Goal: Task Accomplishment & Management: Manage account settings

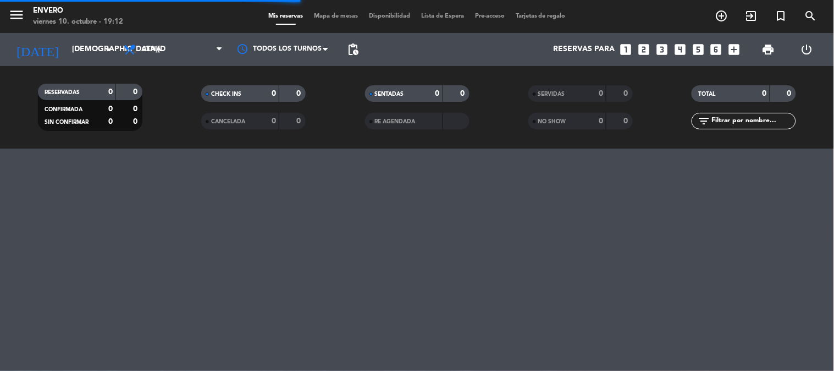
click at [320, 16] on span "Mapa de mesas" at bounding box center [335, 16] width 55 height 6
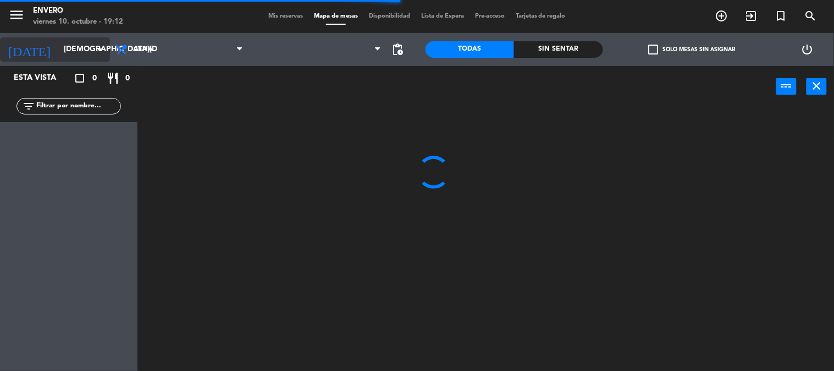
click at [58, 51] on input "[DEMOGRAPHIC_DATA][DATE]" at bounding box center [110, 50] width 104 height 20
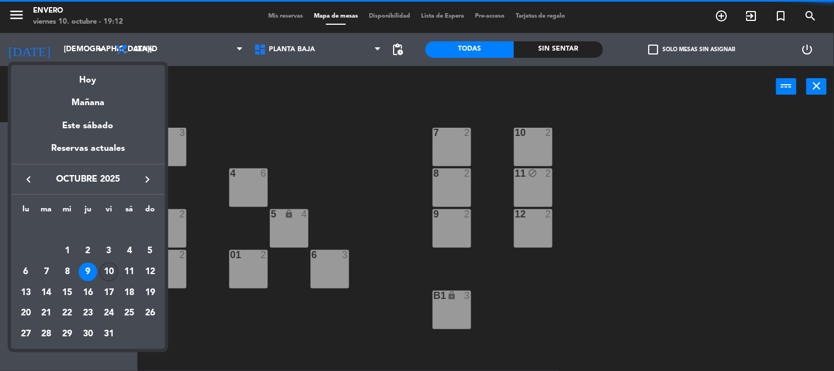
click at [108, 270] on div "10" at bounding box center [108, 271] width 19 height 19
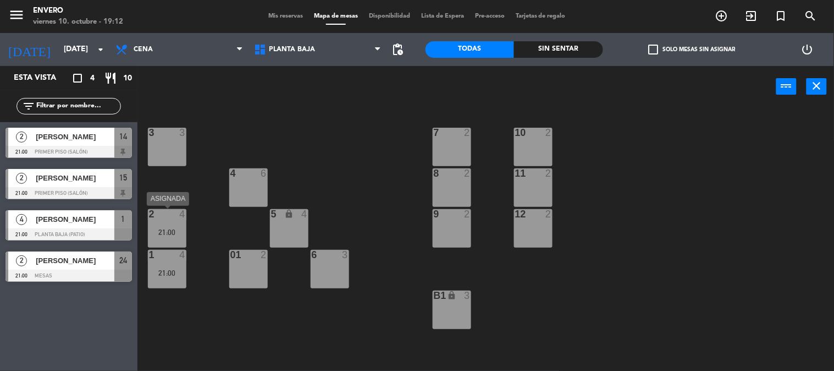
click at [163, 229] on div "21:00" at bounding box center [167, 232] width 38 height 8
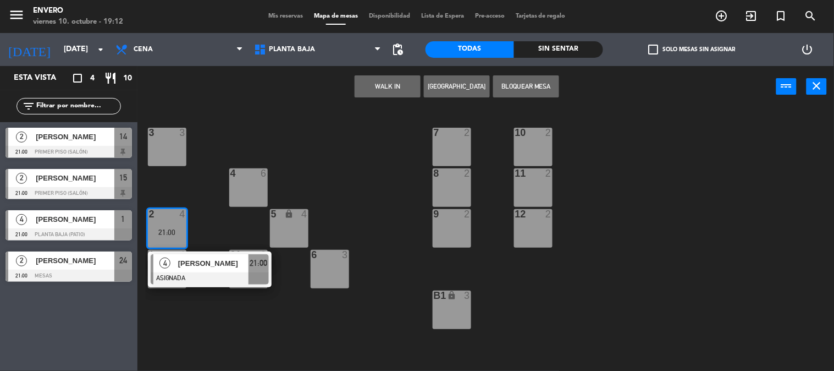
click at [320, 150] on div "3 3 7 2 10 2 4 6 8 2 11 2 2 4 21:00 4 [PERSON_NAME] ASIGNADA 21:00 5 lock 4 9 2…" at bounding box center [490, 239] width 688 height 263
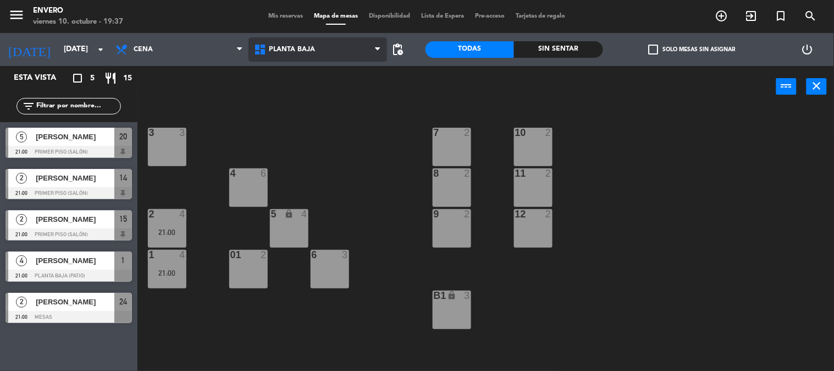
click at [337, 59] on span "Planta Baja" at bounding box center [317, 49] width 139 height 24
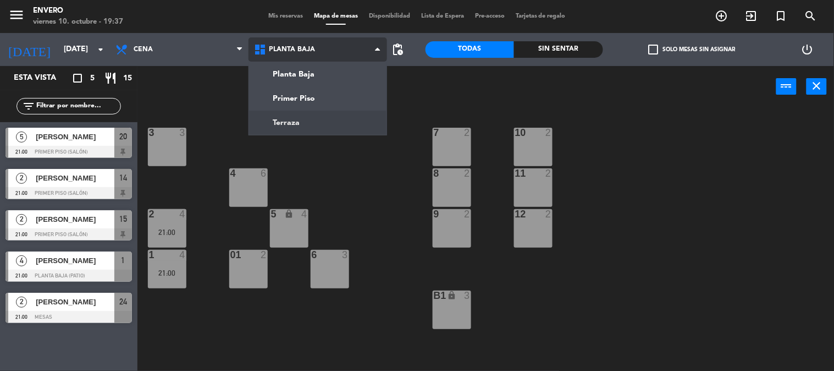
click at [317, 121] on ng-component "menu Envero [DATE] 10. octubre - 19:37 Mis reservas Mapa de mesas Disponibilida…" at bounding box center [417, 185] width 834 height 371
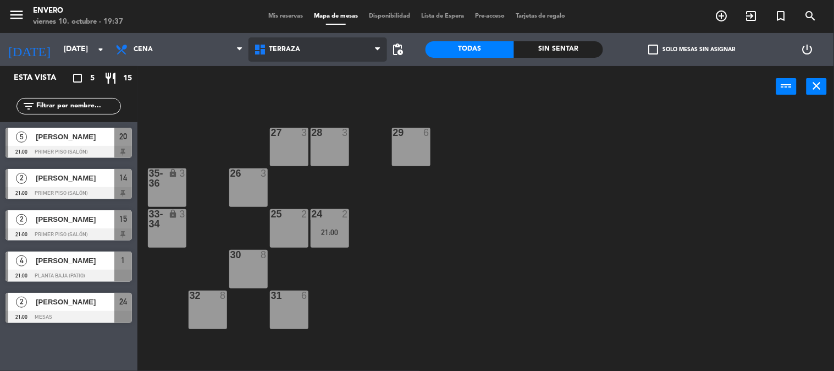
click at [346, 46] on span "Terraza" at bounding box center [317, 49] width 139 height 24
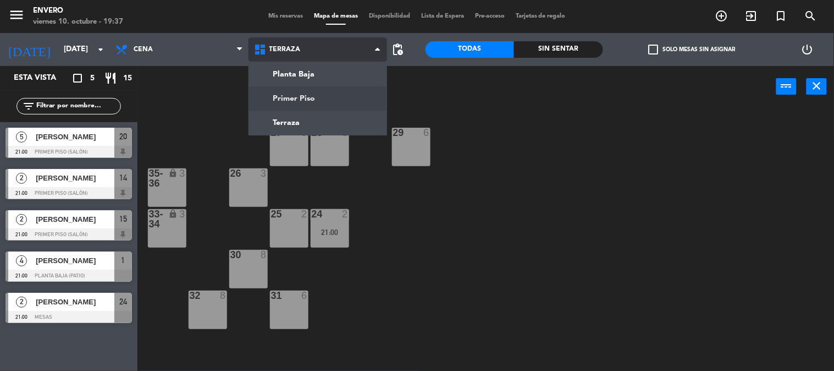
click at [333, 102] on ng-component "menu Envero [DATE] 10. octubre - 19:37 Mis reservas Mapa de mesas Disponibilida…" at bounding box center [417, 185] width 834 height 371
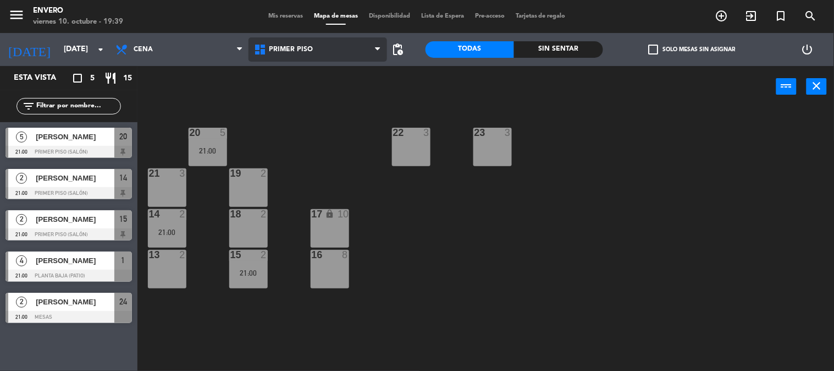
click at [351, 47] on span "Primer Piso" at bounding box center [317, 49] width 139 height 24
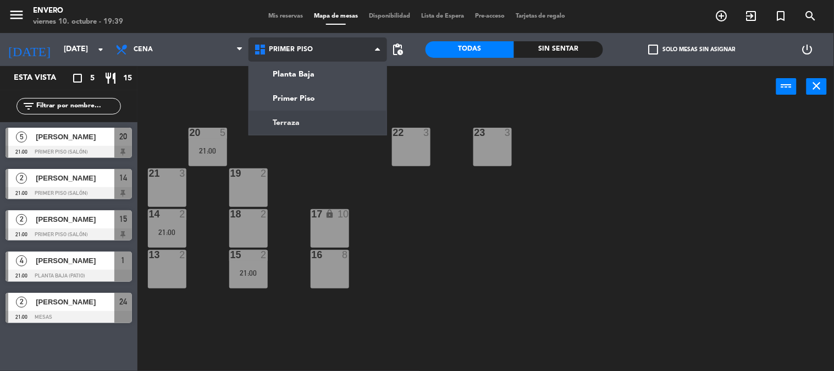
click at [328, 128] on ng-component "menu Envero [DATE] 10. octubre - 19:39 Mis reservas Mapa de mesas Disponibilida…" at bounding box center [417, 185] width 834 height 371
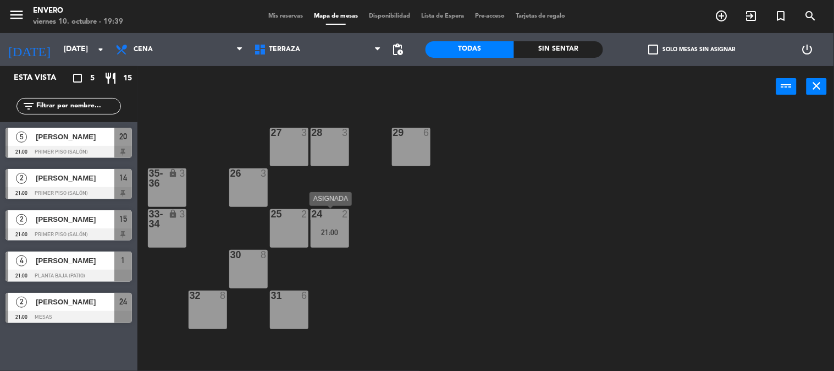
click at [338, 222] on div "24 2 21:00" at bounding box center [330, 228] width 38 height 38
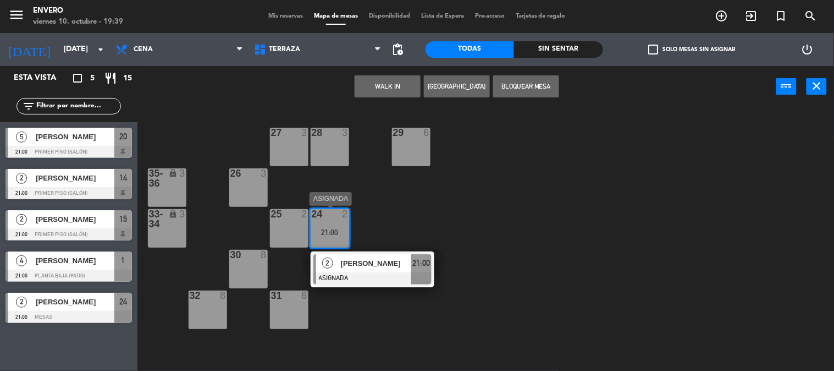
click at [358, 264] on span "[PERSON_NAME]" at bounding box center [376, 263] width 70 height 12
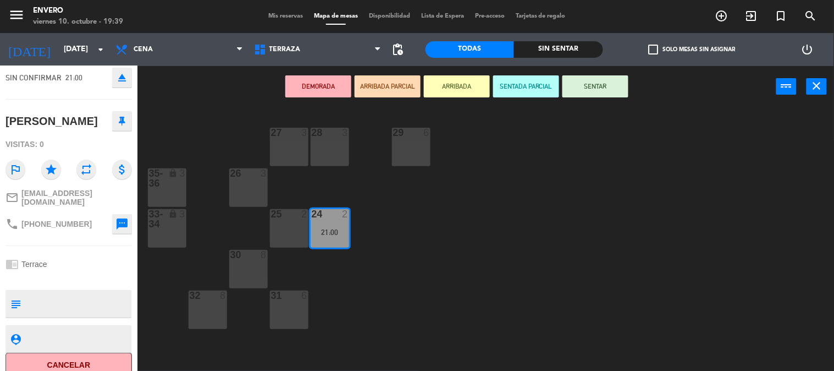
scroll to position [80, 0]
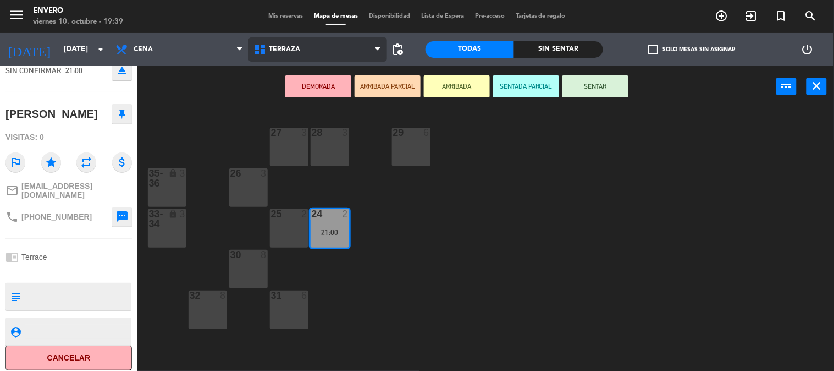
click at [325, 51] on span "Terraza" at bounding box center [317, 49] width 139 height 24
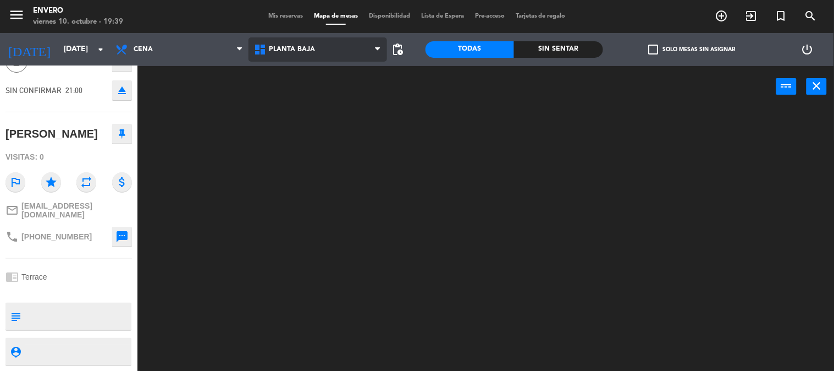
click at [323, 65] on div "Planta Baja Primer Piso Terraza Planta Baja Planta Baja Primer Piso Terraza" at bounding box center [317, 49] width 139 height 33
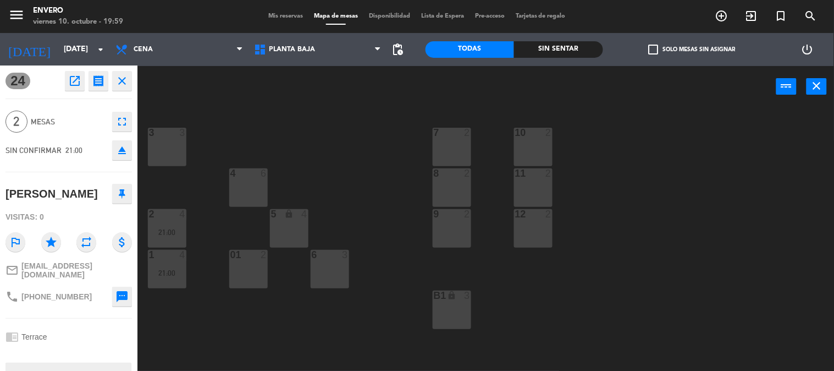
scroll to position [0, 0]
click at [122, 69] on div "24 open_in_new receipt 9:00 PM [DATE] 2 personas trip [PERSON_NAME] 24 EXPERIEN…" at bounding box center [68, 218] width 137 height 305
click at [119, 78] on icon "close" at bounding box center [121, 81] width 13 height 13
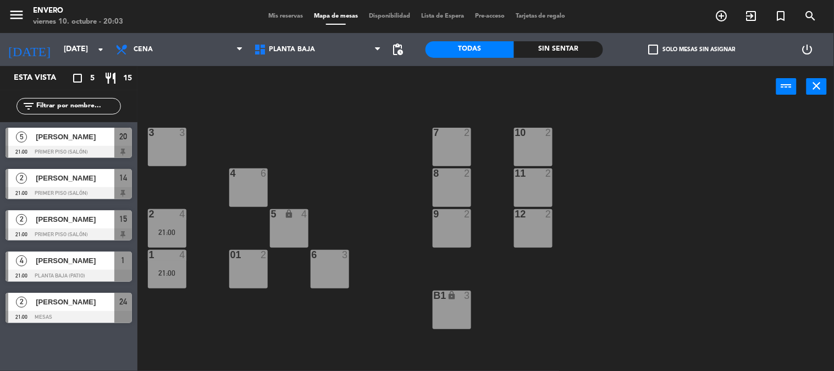
click at [174, 209] on div at bounding box center [167, 214] width 18 height 10
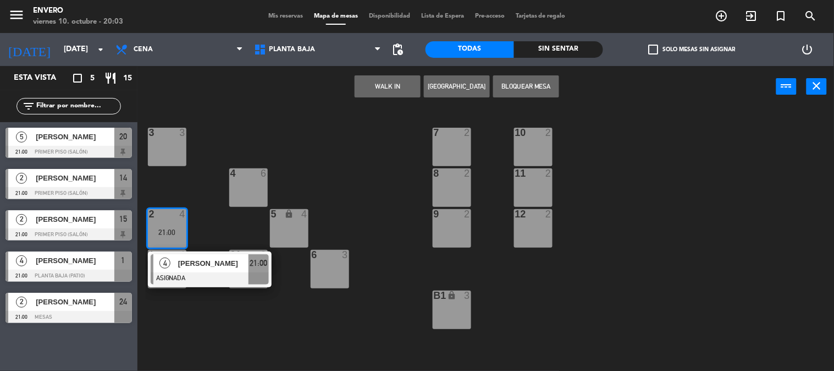
click at [178, 179] on div "3 3 7 2 10 2 4 6 8 2 11 2 2 4 21:00 4 [PERSON_NAME] ASIGNADA 21:00 5 lock 4 9 2…" at bounding box center [490, 239] width 688 height 263
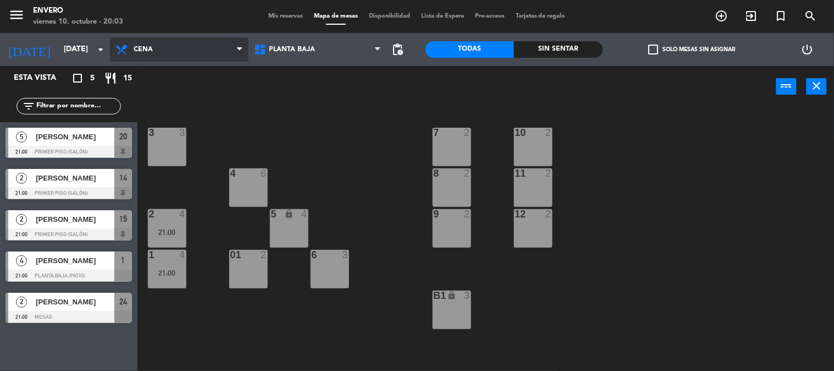
click at [152, 47] on span "Cena" at bounding box center [143, 50] width 19 height 8
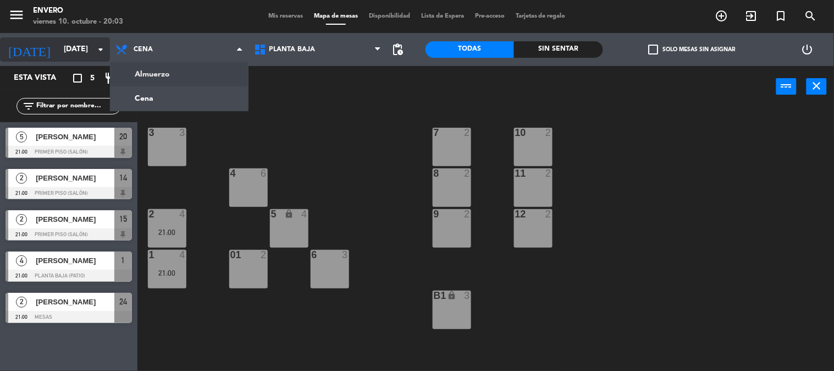
click at [91, 53] on input "[DATE]" at bounding box center [110, 50] width 104 height 20
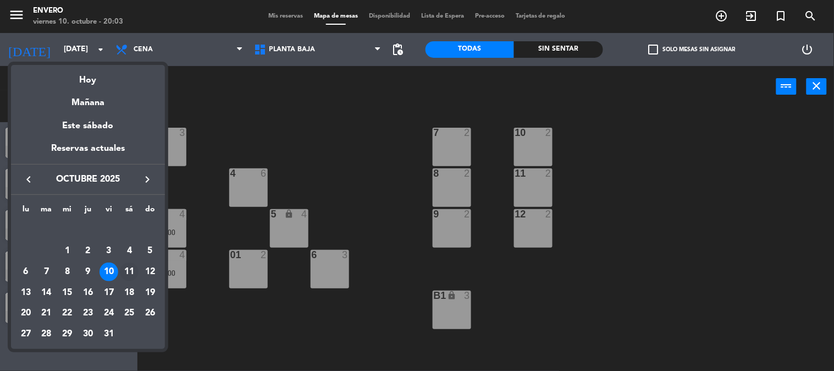
click at [128, 271] on div "11" at bounding box center [129, 271] width 19 height 19
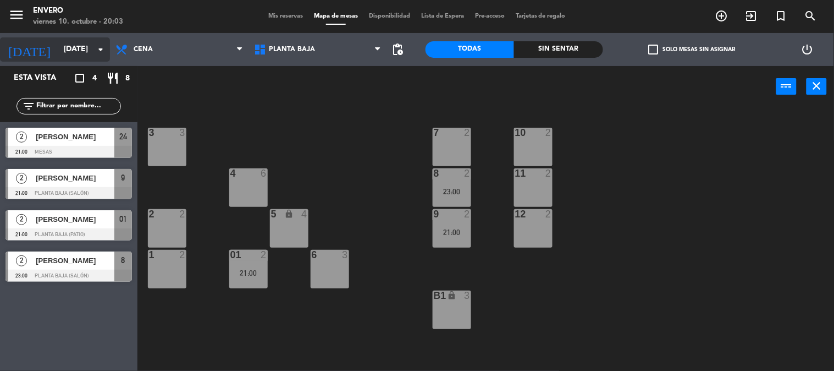
click at [90, 57] on input "[DATE]" at bounding box center [110, 50] width 104 height 20
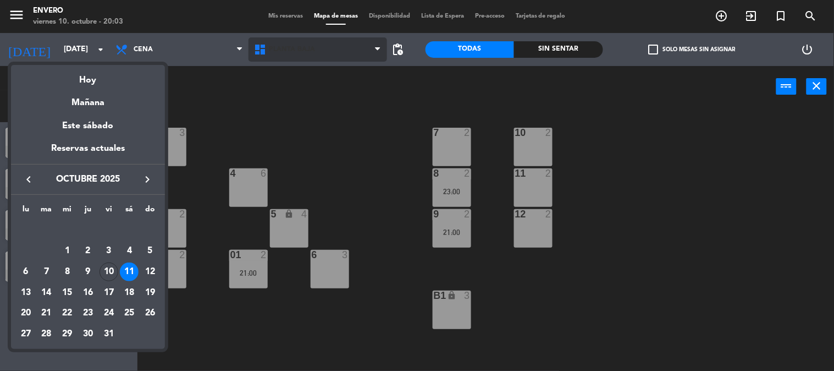
click at [287, 51] on div at bounding box center [417, 185] width 834 height 371
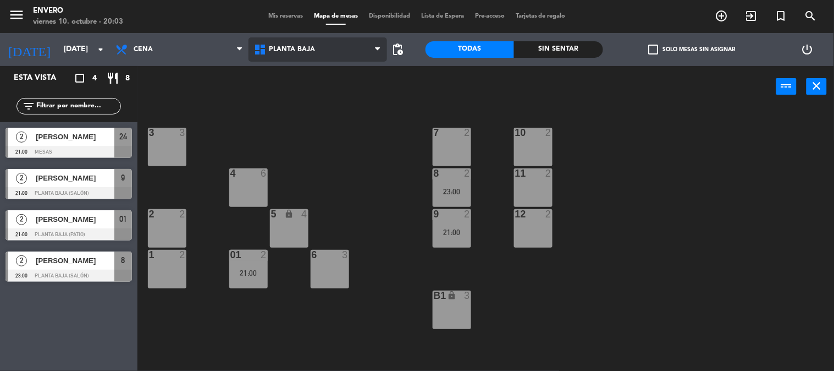
click at [287, 52] on span "Planta Baja" at bounding box center [292, 50] width 46 height 8
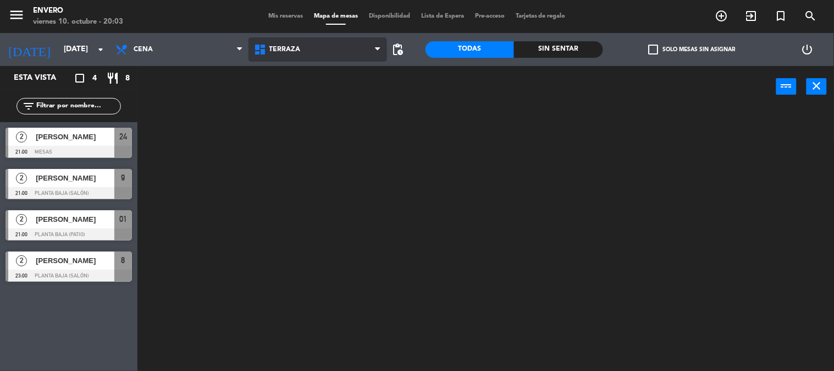
click at [292, 123] on ng-component "menu Envero [DATE] 10. octubre - 20:03 Mis reservas Mapa de mesas Disponibilida…" at bounding box center [417, 185] width 834 height 371
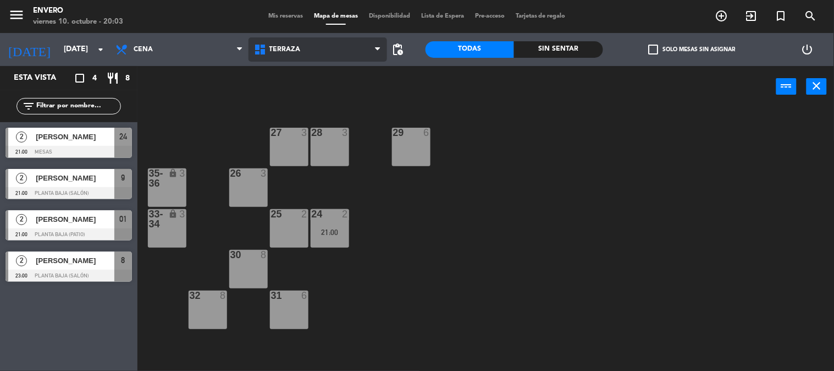
click at [275, 45] on span "Terraza" at bounding box center [317, 49] width 139 height 24
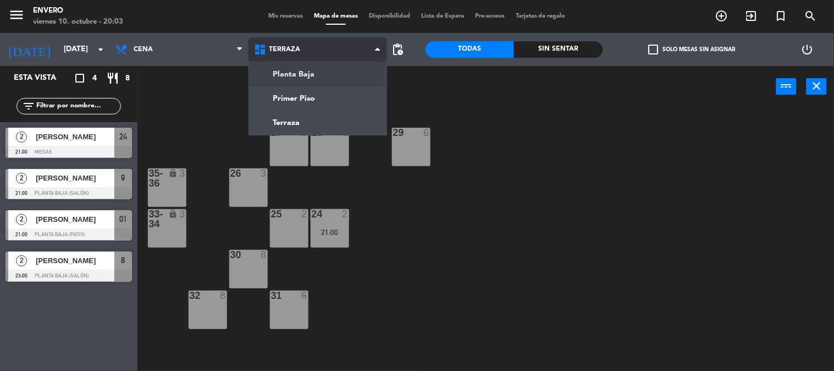
click at [275, 71] on ng-component "menu Envero [DATE] 10. octubre - 20:03 Mis reservas Mapa de mesas Disponibilida…" at bounding box center [417, 185] width 834 height 371
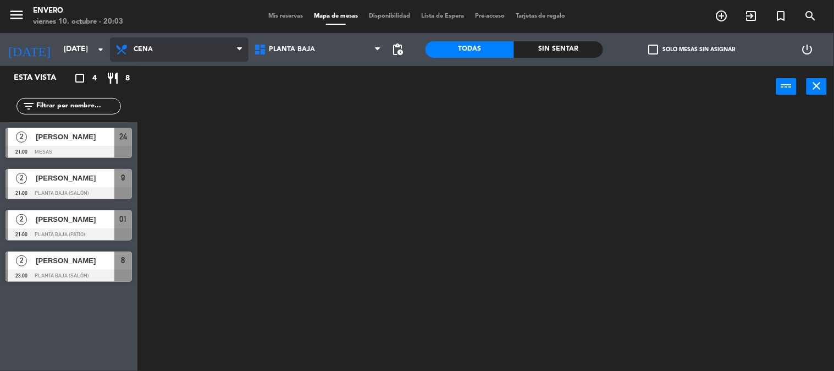
click at [150, 45] on span "Cena" at bounding box center [179, 49] width 139 height 24
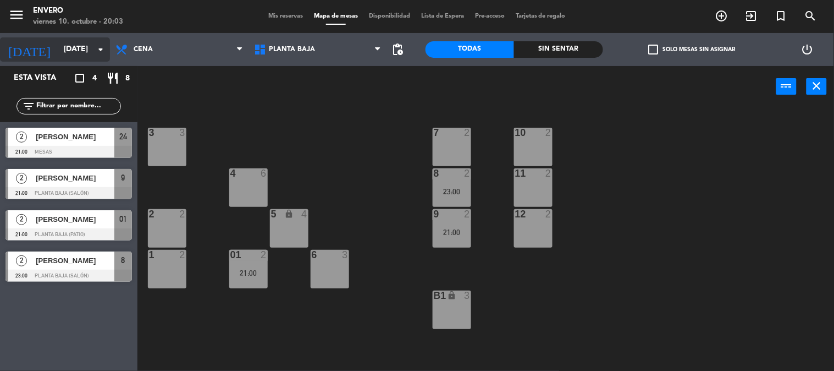
click at [94, 51] on icon "arrow_drop_down" at bounding box center [100, 49] width 13 height 13
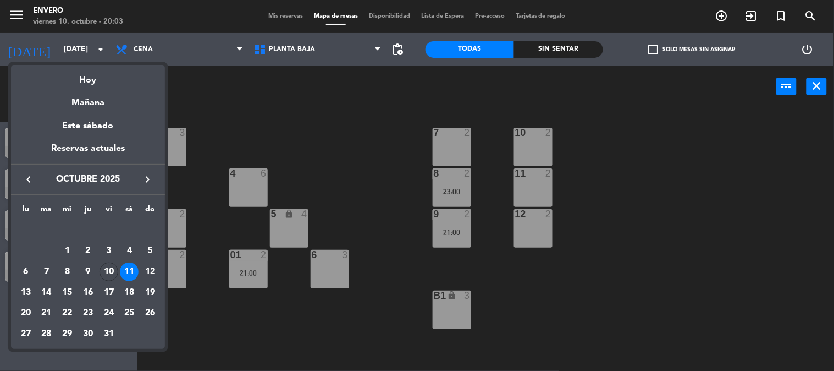
click at [107, 268] on div "10" at bounding box center [108, 271] width 19 height 19
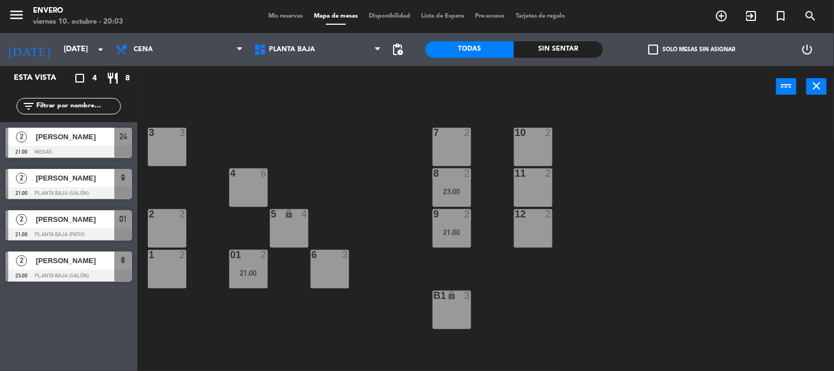
type input "[DATE]"
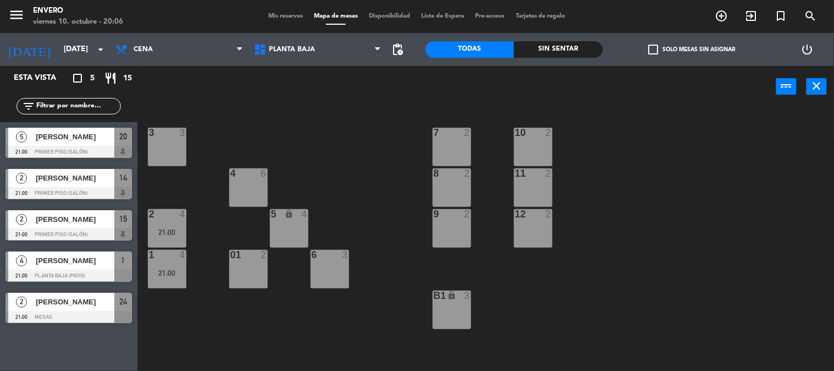
click at [290, 10] on div "menu Envero [DATE] 10. octubre - 20:06 Mis reservas Mapa de mesas Disponibilida…" at bounding box center [417, 16] width 834 height 33
click at [290, 14] on span "Mis reservas" at bounding box center [286, 16] width 46 height 6
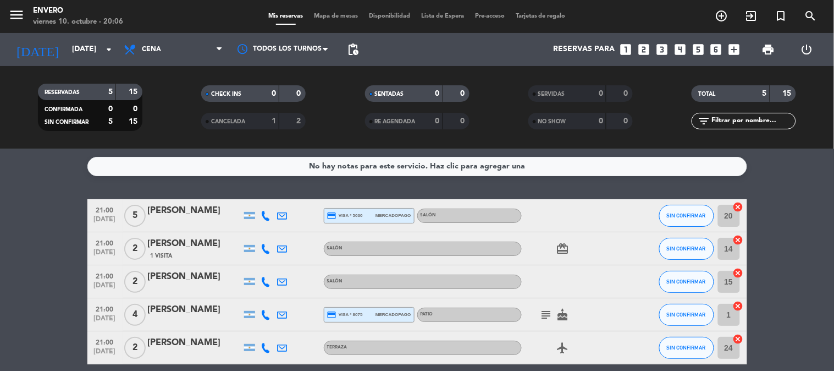
click at [548, 314] on icon "subject" at bounding box center [546, 314] width 13 height 13
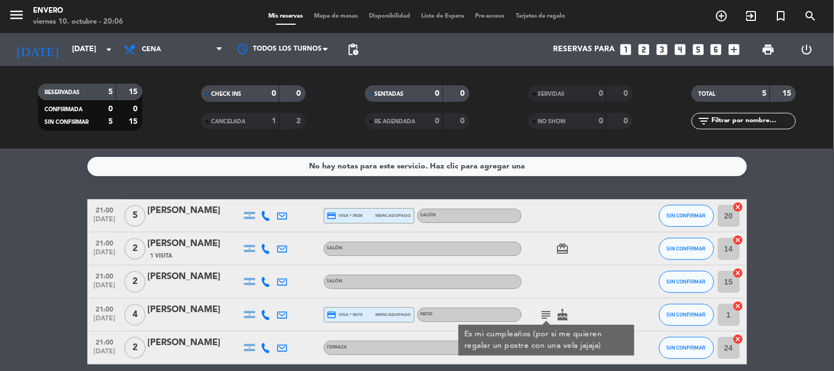
click at [598, 313] on div "subject Es mi cumpleaños (por si me quieren regalar un postre con una vela jaja…" at bounding box center [571, 314] width 99 height 32
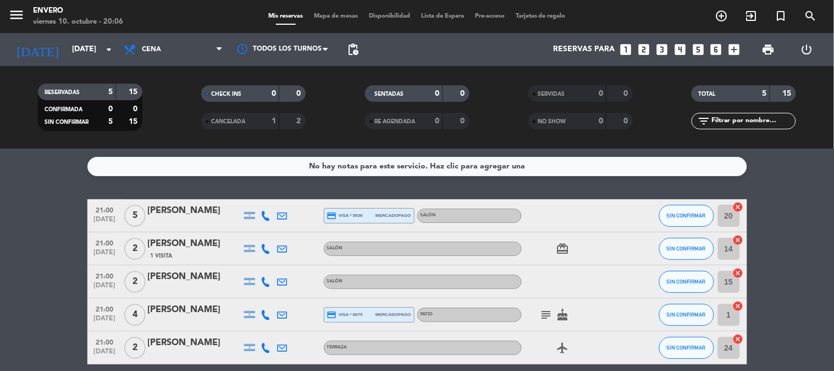
click at [540, 317] on icon "subject" at bounding box center [546, 314] width 13 height 13
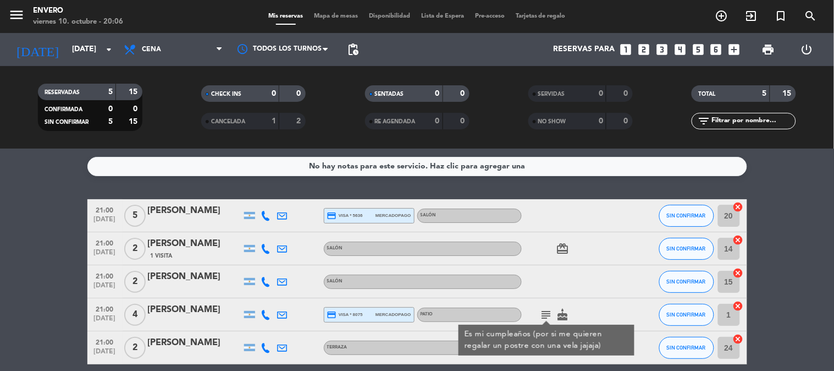
click at [606, 312] on div "subject Es mi cumpleaños (por si me quieren regalar un postre con una vela jaja…" at bounding box center [571, 314] width 99 height 32
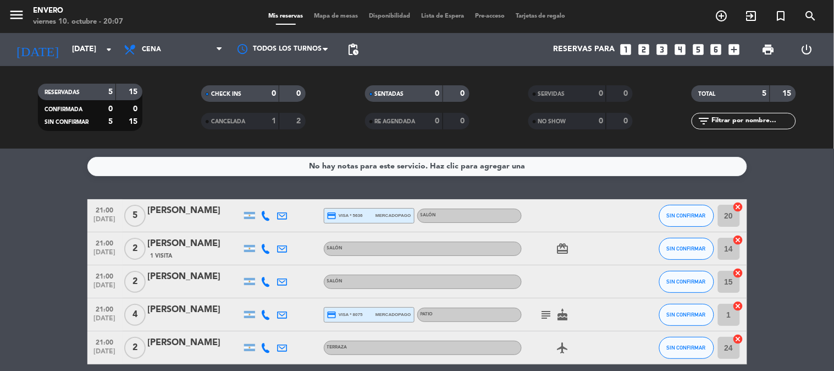
click at [339, 13] on span "Mapa de mesas" at bounding box center [335, 16] width 55 height 6
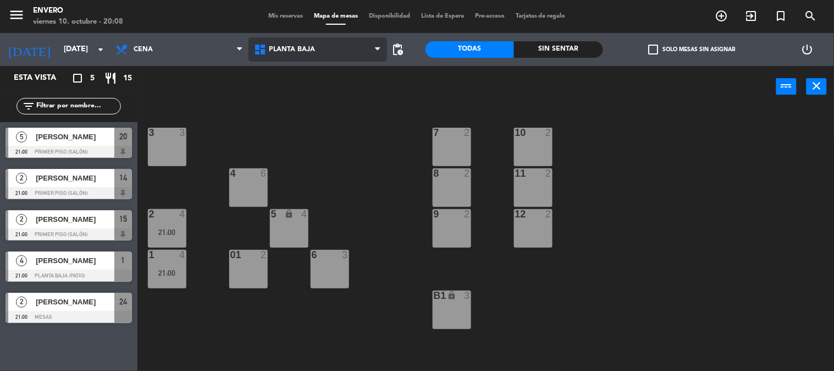
click at [385, 40] on span "Planta Baja" at bounding box center [317, 49] width 139 height 24
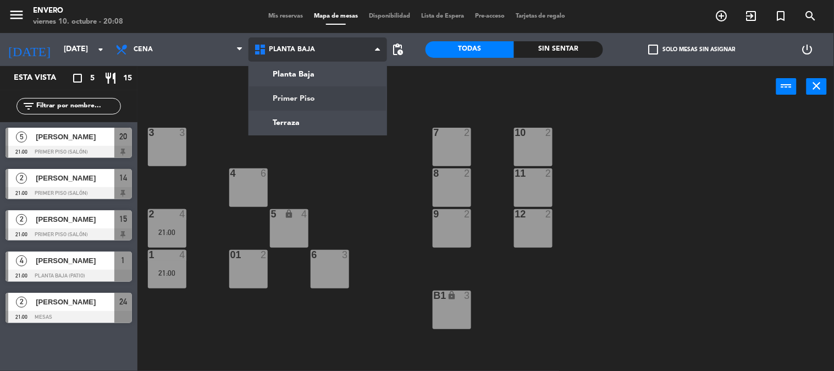
click at [339, 91] on ng-component "menu Envero [DATE] 10. octubre - 20:08 Mis reservas Mapa de mesas Disponibilida…" at bounding box center [417, 185] width 834 height 371
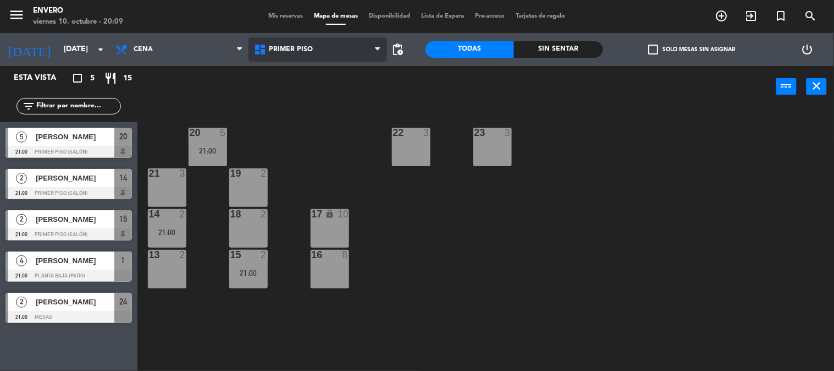
click at [380, 48] on span at bounding box center [380, 50] width 11 height 10
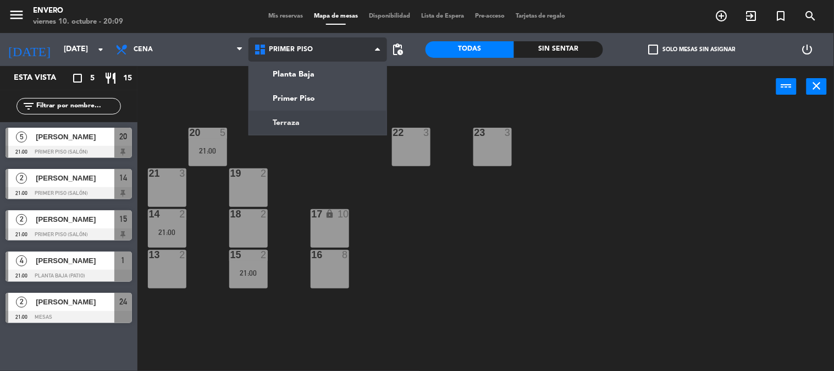
click at [275, 125] on ng-component "menu Envero [DATE] 10. octubre - 20:09 Mis reservas Mapa de mesas Disponibilida…" at bounding box center [417, 185] width 834 height 371
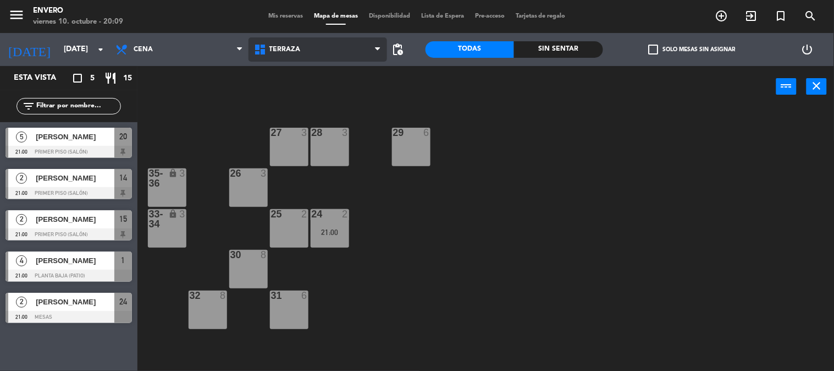
click at [313, 47] on span "Terraza" at bounding box center [317, 49] width 139 height 24
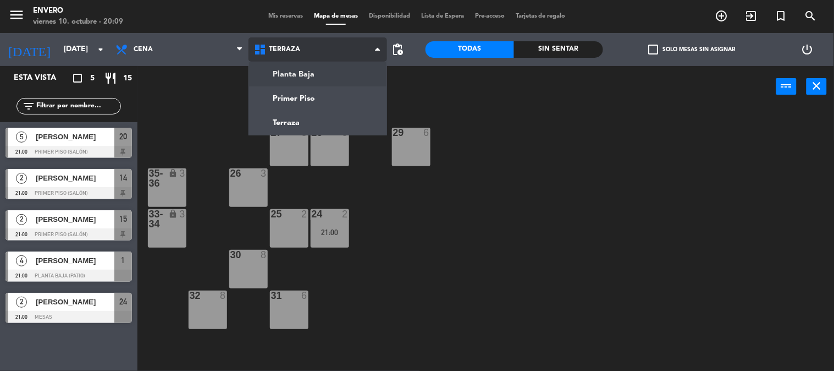
click at [292, 70] on ng-component "menu Envero [DATE] 10. octubre - 20:09 Mis reservas Mapa de mesas Disponibilida…" at bounding box center [417, 185] width 834 height 371
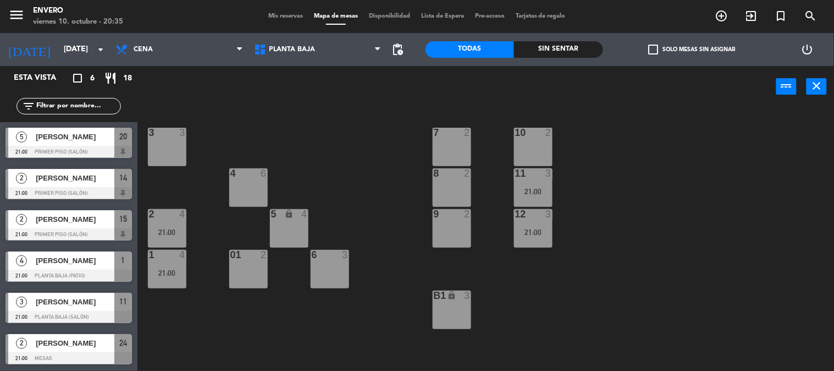
click at [240, 133] on div "3 3 7 2 10 2 4 6 8 2 11 3 21:00 2 4 21:00 5 lock 4 9 2 12 3 21:00 1 4 21:00 6 3…" at bounding box center [490, 239] width 688 height 263
click at [96, 308] on div "[PERSON_NAME]" at bounding box center [75, 301] width 80 height 18
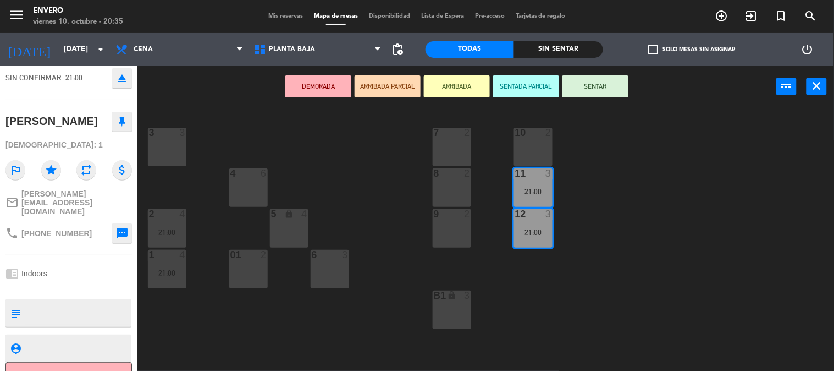
scroll to position [84, 0]
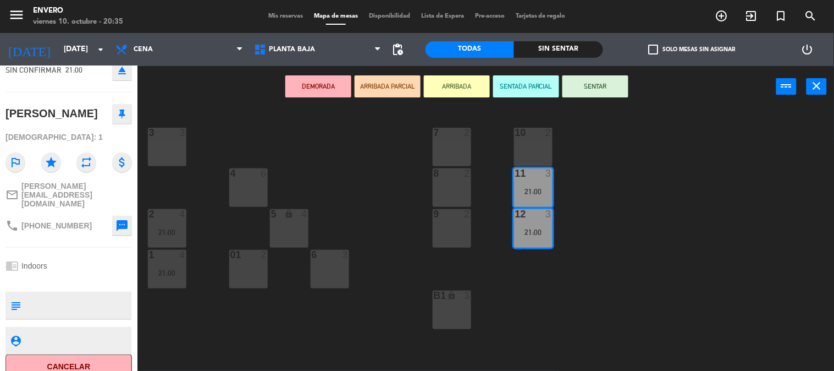
click at [195, 333] on div "3 3 7 2 10 2 4 6 8 2 11 3 21:00 2 4 21:00 5 lock 4 9 2 12 3 21:00 1 4 21:00 6 3…" at bounding box center [490, 239] width 688 height 263
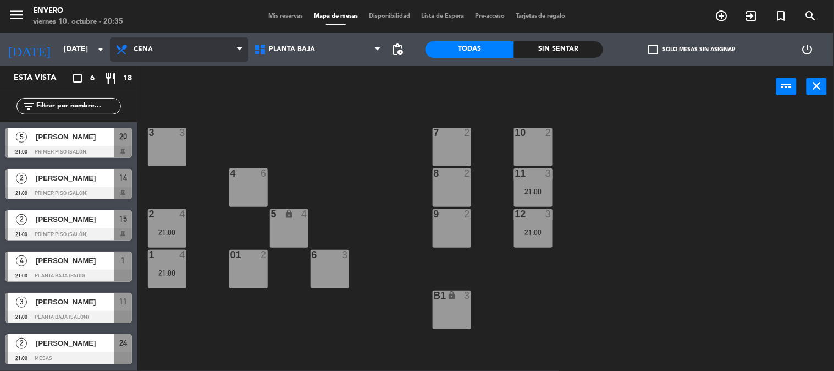
click at [111, 51] on span "Cena" at bounding box center [179, 49] width 139 height 24
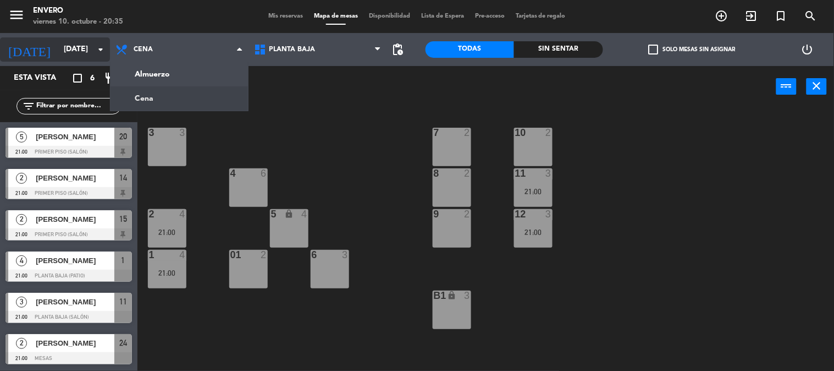
click at [74, 45] on input "[DATE]" at bounding box center [110, 50] width 104 height 20
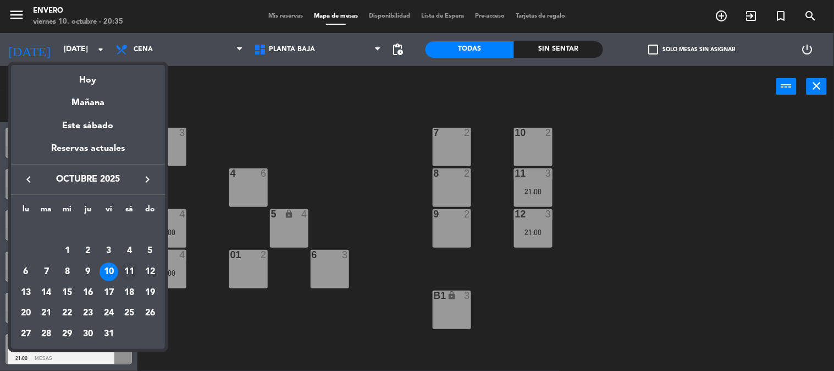
click at [132, 272] on div "11" at bounding box center [129, 271] width 19 height 19
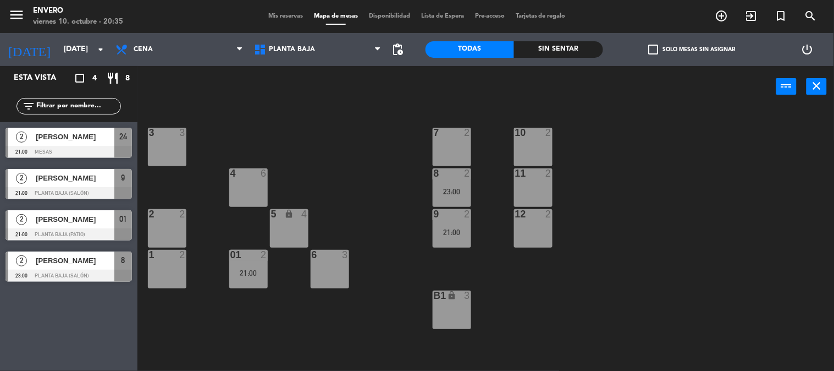
click at [103, 191] on div at bounding box center [68, 193] width 126 height 12
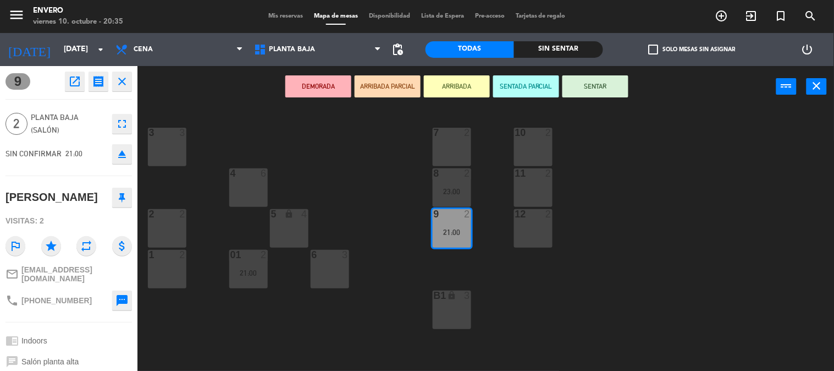
drag, startPoint x: 97, startPoint y: 196, endPoint x: 0, endPoint y: 188, distance: 97.1
click at [0, 188] on div "9 open_in_new receipt 9:00 PM [DATE] 2 personas [PERSON_NAME] 9 EXPERIENCE Indo…" at bounding box center [68, 218] width 137 height 305
copy div "[PERSON_NAME]"
click at [230, 112] on div "3 3 7 2 10 2 4 6 8 2 23:00 11 2 2 2 5 lock 4 9 2 21:00 12 2 1 2 6 3 01 2 21:00 …" at bounding box center [490, 239] width 688 height 263
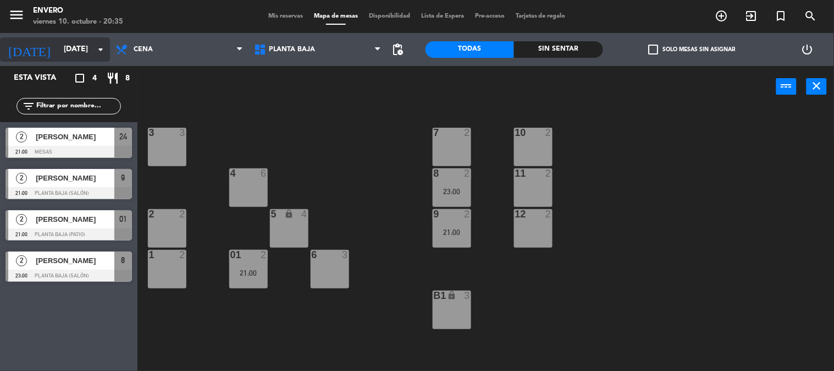
click at [81, 45] on input "[DATE]" at bounding box center [110, 50] width 104 height 20
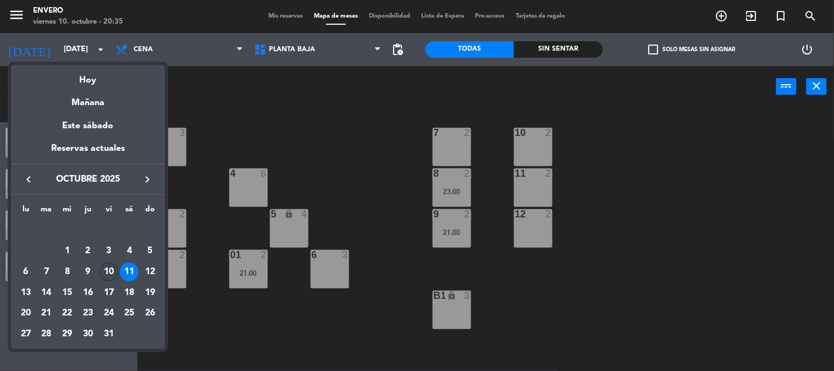
click at [103, 266] on div "10" at bounding box center [108, 271] width 19 height 19
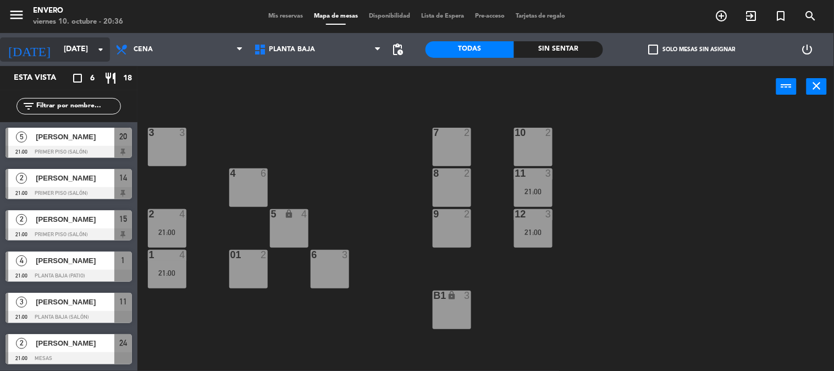
click at [58, 51] on input "[DATE]" at bounding box center [110, 50] width 104 height 20
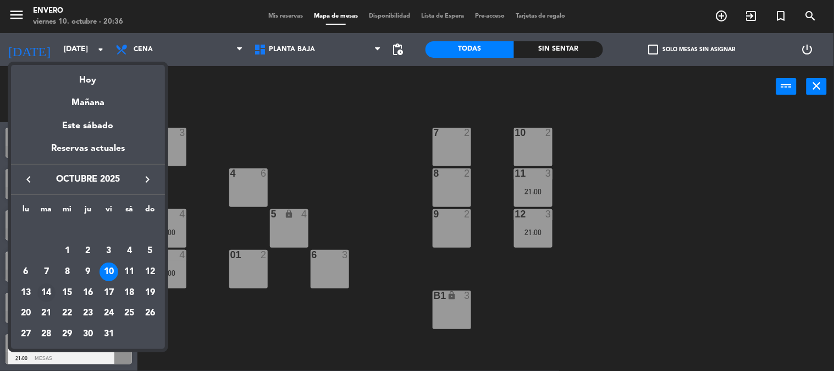
click at [47, 296] on div "14" at bounding box center [46, 292] width 19 height 19
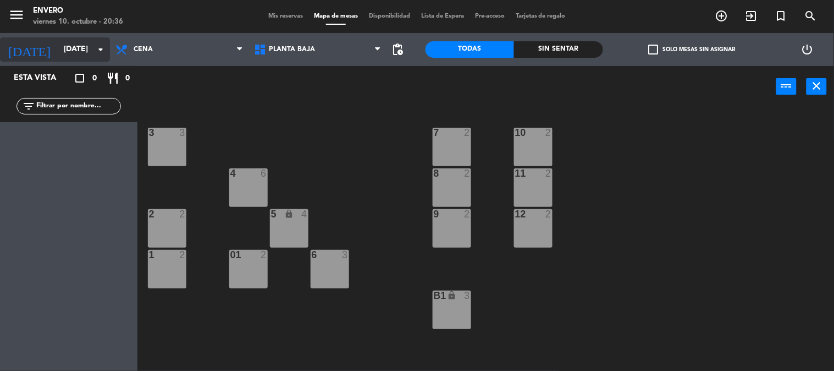
click at [60, 46] on input "[DATE]" at bounding box center [110, 50] width 104 height 20
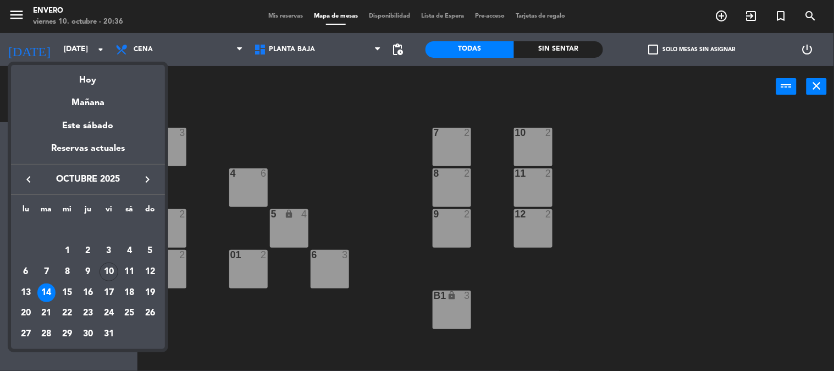
drag, startPoint x: 63, startPoint y: 292, endPoint x: 83, endPoint y: 233, distance: 62.8
click at [63, 292] on div "15" at bounding box center [67, 292] width 19 height 19
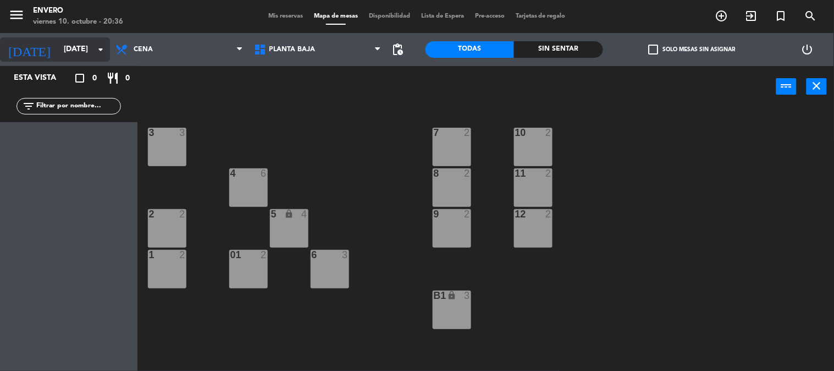
click at [71, 49] on input "[DATE]" at bounding box center [110, 50] width 104 height 20
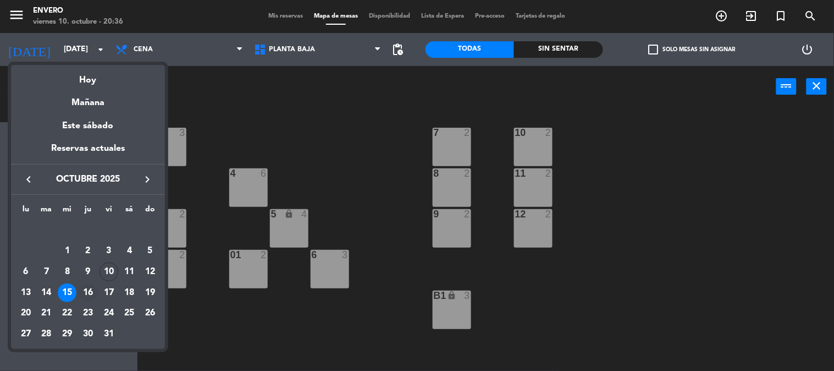
click at [91, 295] on div "16" at bounding box center [88, 292] width 19 height 19
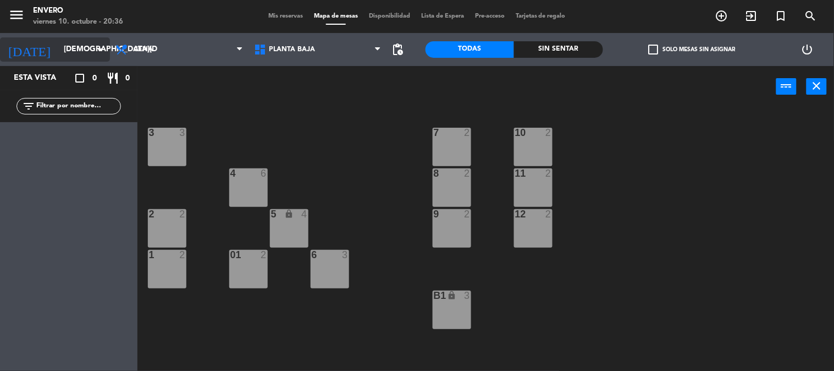
click at [82, 38] on div "[DATE] [DATE] arrow_drop_down" at bounding box center [55, 49] width 110 height 24
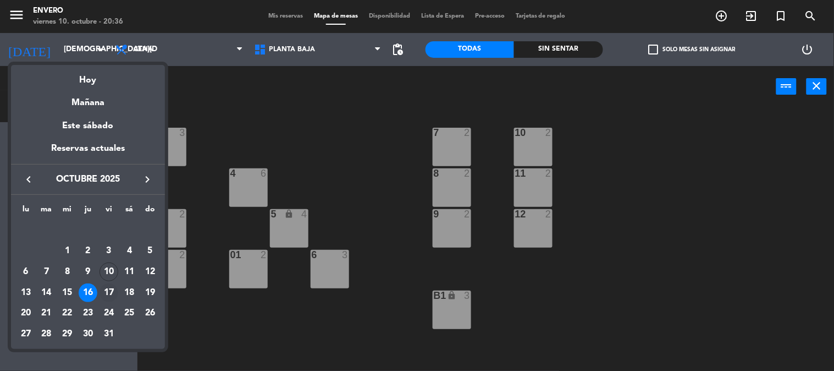
click at [110, 295] on div "17" at bounding box center [108, 292] width 19 height 19
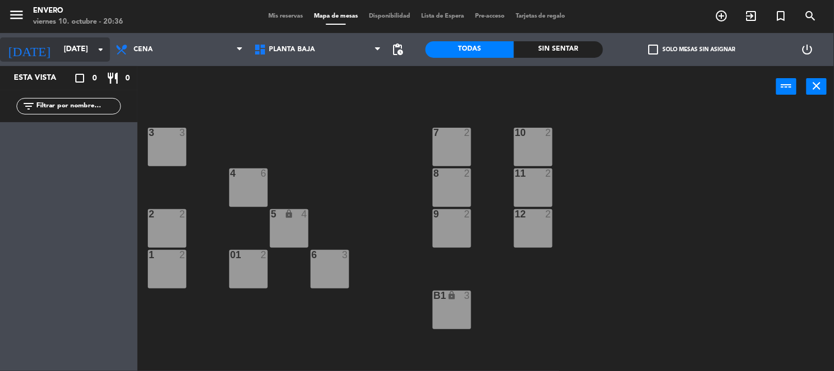
click at [84, 45] on input "[DATE]" at bounding box center [110, 50] width 104 height 20
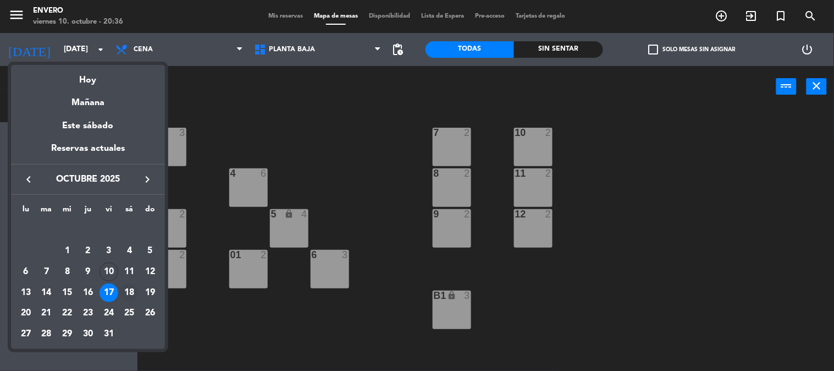
click at [132, 283] on div "18" at bounding box center [129, 292] width 19 height 19
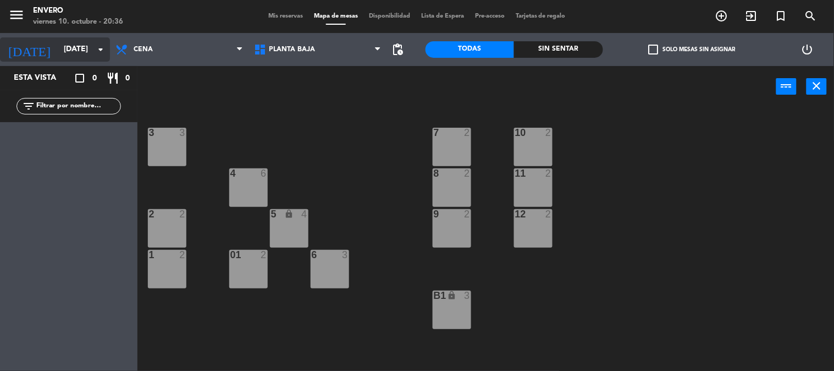
click at [82, 48] on input "[DATE]" at bounding box center [110, 50] width 104 height 20
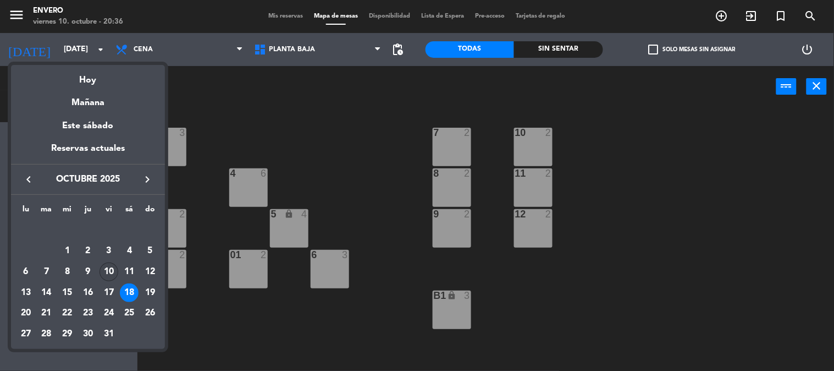
click at [109, 267] on div "10" at bounding box center [108, 271] width 19 height 19
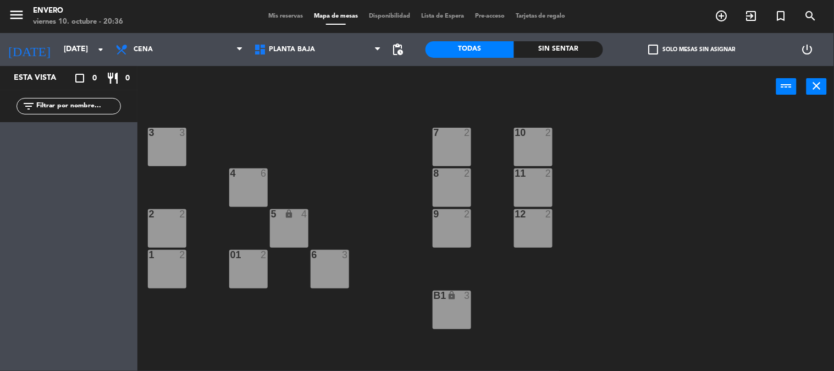
type input "[DATE]"
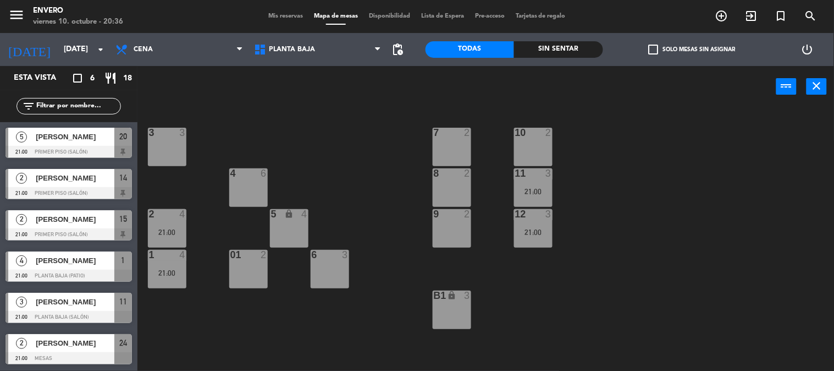
click at [409, 347] on div "3 3 7 2 10 2 4 6 8 2 11 3 21:00 2 4 21:00 5 lock 4 9 2 12 3 21:00 1 4 21:00 6 3…" at bounding box center [490, 239] width 688 height 263
click at [305, 41] on span "Planta Baja" at bounding box center [317, 49] width 139 height 24
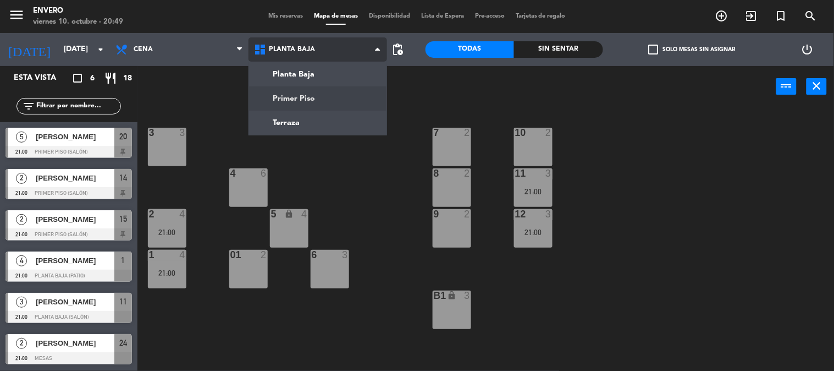
click at [309, 97] on ng-component "menu Envero [DATE] 10. octubre - 20:49 Mis reservas Mapa de mesas Disponibilida…" at bounding box center [417, 185] width 834 height 371
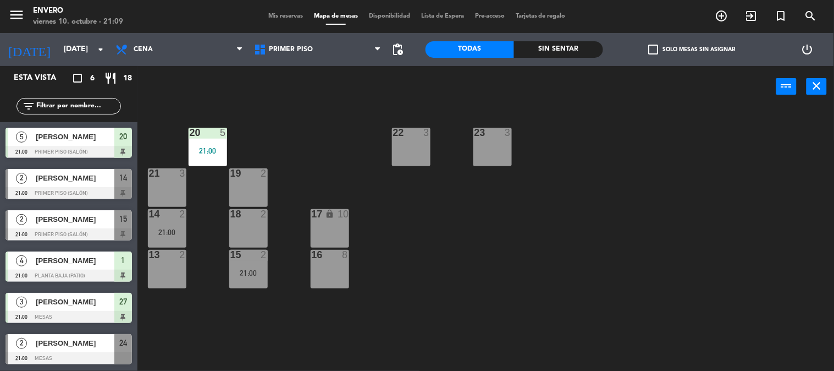
click at [69, 216] on span "[PERSON_NAME]" at bounding box center [75, 219] width 79 height 12
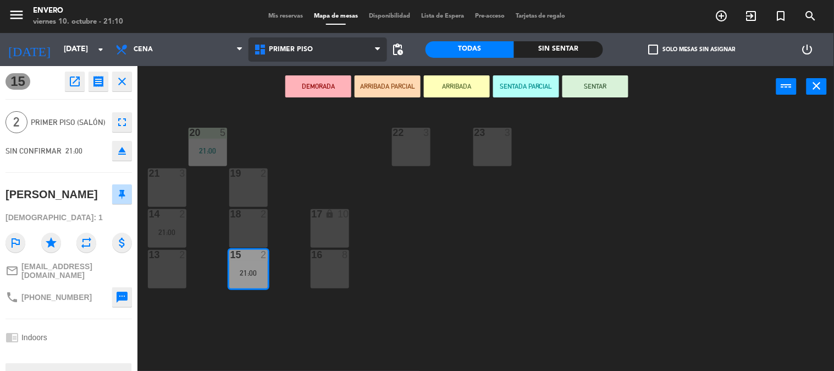
click at [300, 48] on span "Primer Piso" at bounding box center [291, 50] width 44 height 8
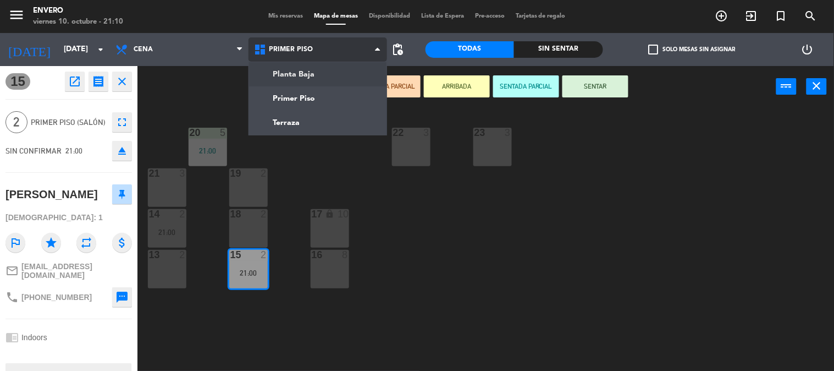
click at [295, 45] on span "Primer Piso" at bounding box center [317, 49] width 139 height 24
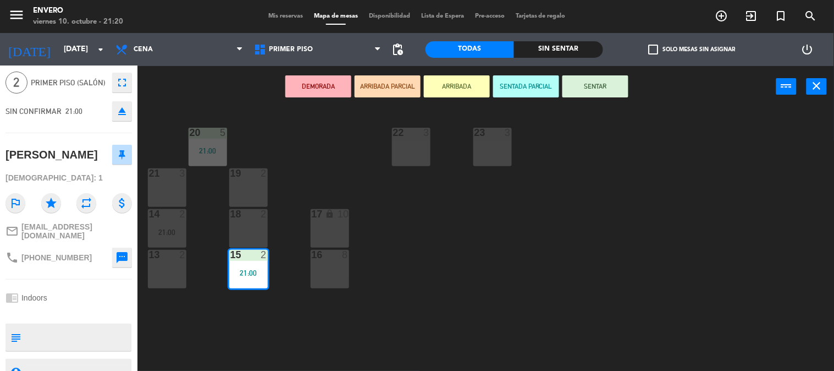
scroll to position [80, 0]
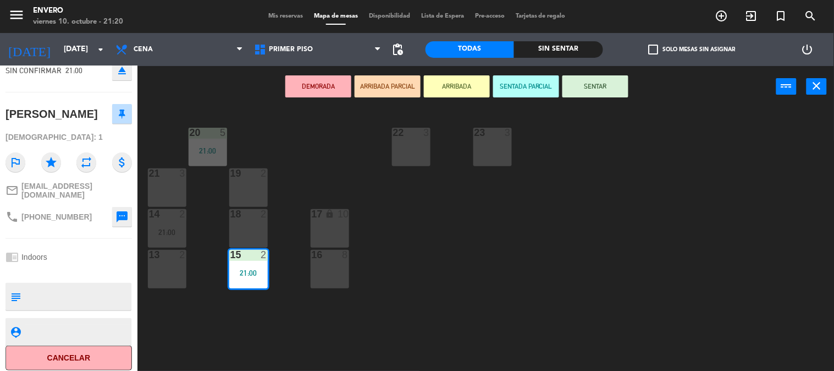
click at [170, 317] on div "20 5 21:00 22 3 23 3 21 3 19 2 14 2 21:00 18 2 17 lock 10 13 2 15 2 21:00 16 8" at bounding box center [490, 239] width 688 height 263
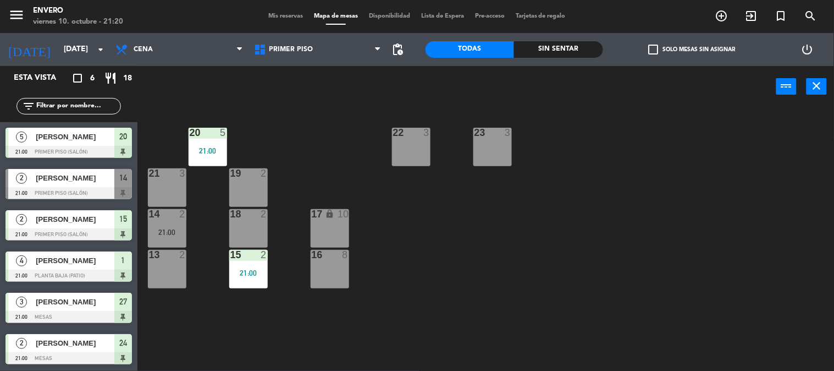
drag, startPoint x: 96, startPoint y: 183, endPoint x: 125, endPoint y: 219, distance: 46.5
click at [97, 183] on div "2 [PERSON_NAME] 21:00 Primer piso (Salón) 14" at bounding box center [68, 183] width 137 height 41
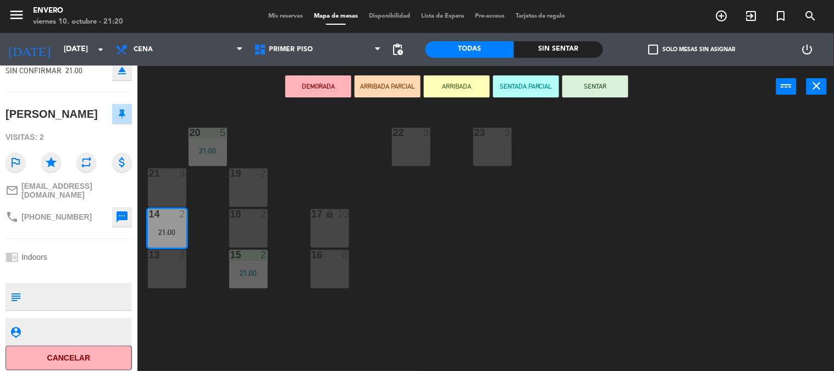
click at [211, 237] on div "20 5 21:00 22 3 23 3 21 3 19 2 14 2 21:00 18 2 17 lock 10 13 2 15 2 21:00 16 8" at bounding box center [490, 239] width 688 height 263
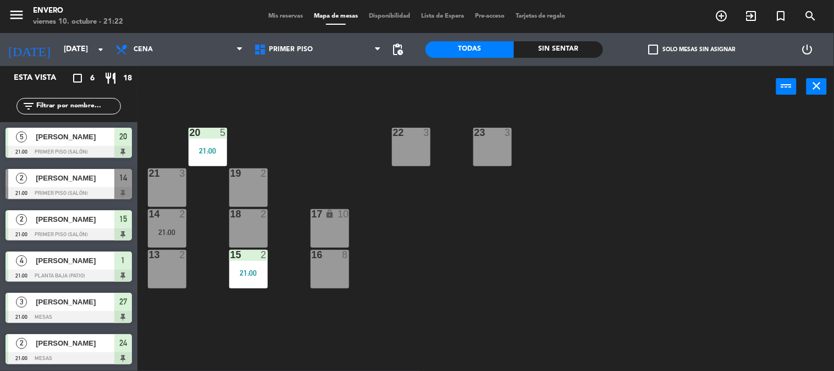
click at [80, 184] on div "[PERSON_NAME]" at bounding box center [75, 178] width 80 height 18
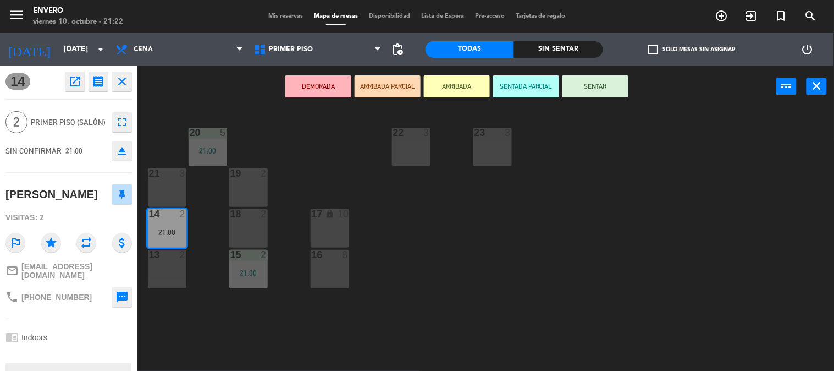
click at [320, 172] on div "20 5 21:00 22 3 23 3 21 3 19 2 14 2 21:00 18 2 17 lock 10 13 2 15 2 21:00 16 8" at bounding box center [490, 239] width 688 height 263
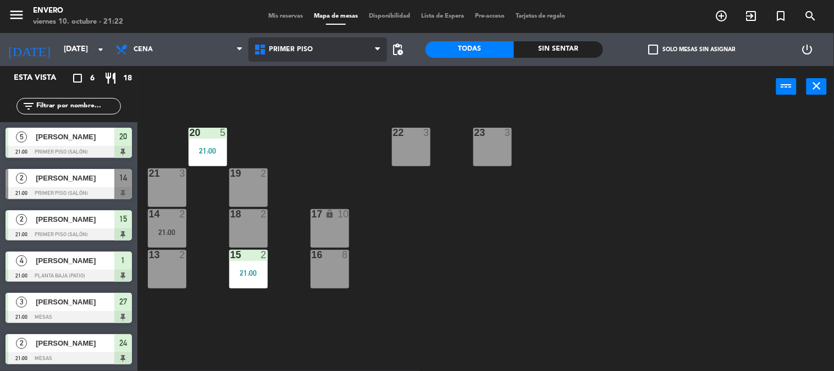
drag, startPoint x: 351, startPoint y: 56, endPoint x: 345, endPoint y: 67, distance: 12.5
click at [350, 56] on span "Primer Piso" at bounding box center [317, 49] width 139 height 24
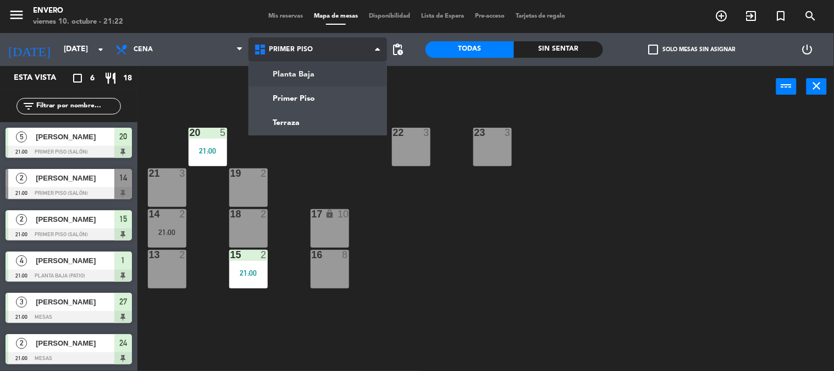
click at [336, 70] on ng-component "menu Envero [DATE] 10. octubre - 21:22 Mis reservas Mapa de mesas Disponibilida…" at bounding box center [417, 185] width 834 height 371
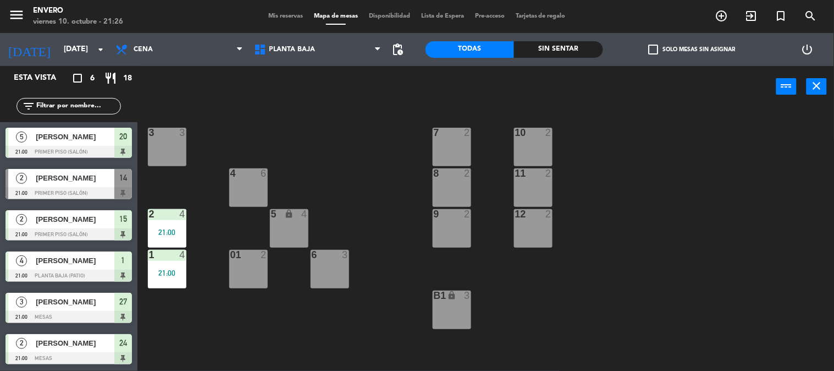
click at [296, 16] on span "Mis reservas" at bounding box center [286, 16] width 46 height 6
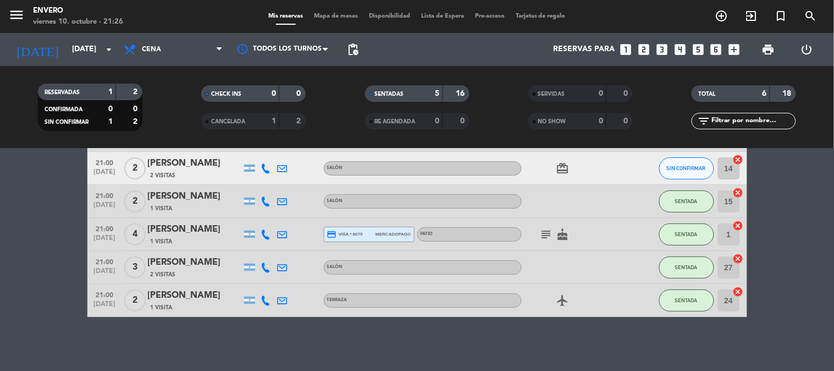
scroll to position [81, 0]
click at [548, 228] on icon "subject" at bounding box center [546, 233] width 13 height 13
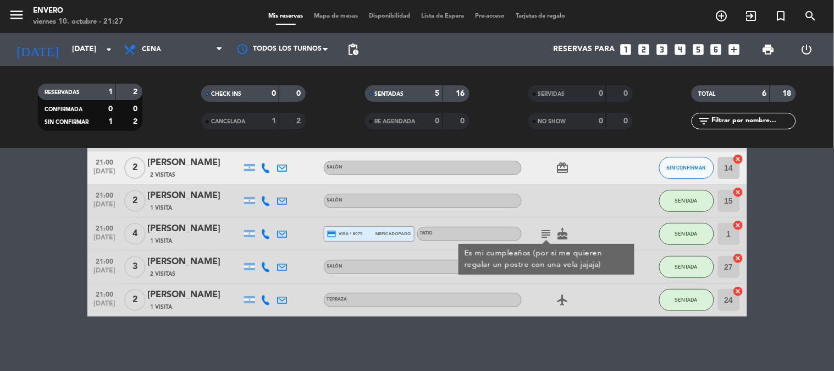
click at [515, 344] on div "No hay notas para este servicio. Haz clic para agregar una 21:00 [DATE] 5 [PERS…" at bounding box center [417, 259] width 834 height 222
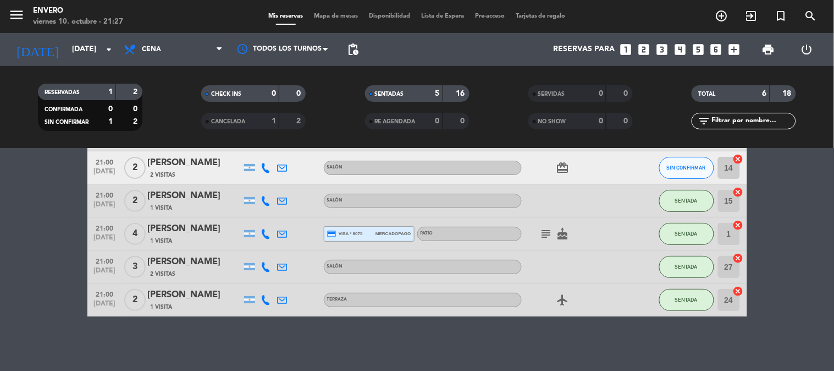
scroll to position [0, 0]
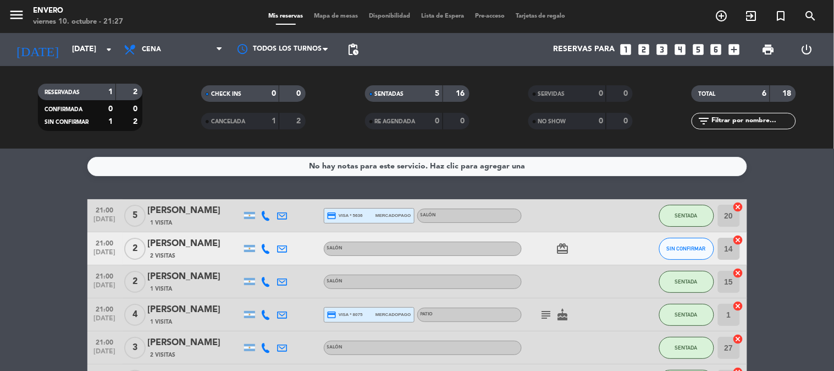
click at [314, 13] on span "Mapa de mesas" at bounding box center [335, 16] width 55 height 6
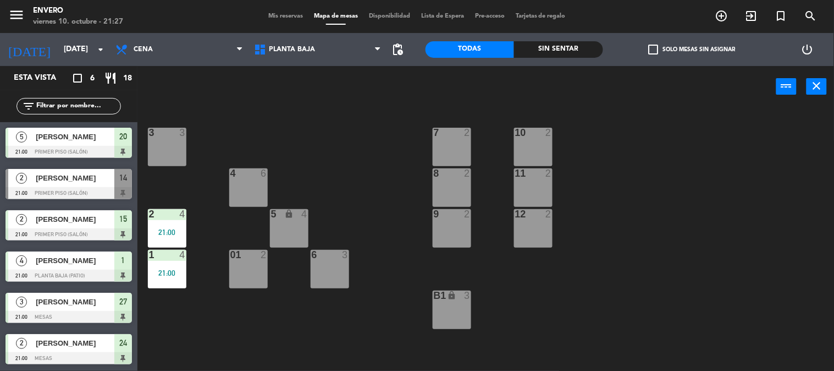
click at [365, 324] on div "3 3 7 2 10 2 4 6 8 2 11 2 2 4 21:00 5 lock 4 9 2 12 2 1 4 21:00 6 3 01 2 B1 loc…" at bounding box center [490, 239] width 688 height 263
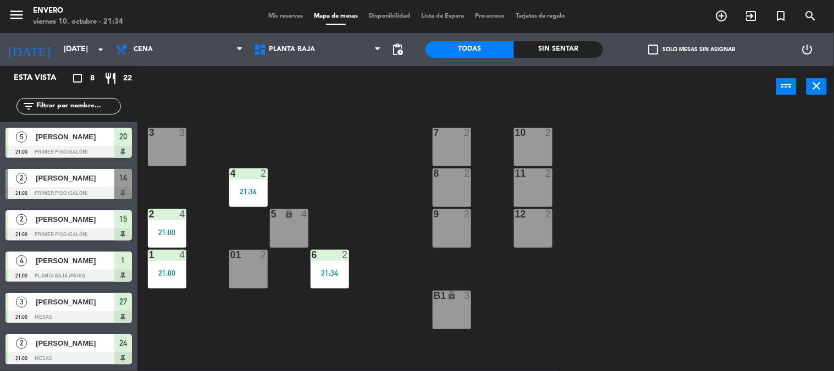
click at [348, 163] on div "3 3 7 2 10 2 4 2 21:34 8 2 11 2 2 4 21:00 5 lock 4 9 2 12 2 1 4 21:00 6 2 21:34…" at bounding box center [490, 239] width 688 height 263
click at [373, 160] on div "3 3 7 2 10 2 4 2 21:34 8 2 11 2 2 4 21:00 5 lock 4 9 2 12 2 1 4 21:00 6 2 21:34…" at bounding box center [490, 239] width 688 height 263
click at [69, 54] on input "[DATE]" at bounding box center [110, 50] width 104 height 20
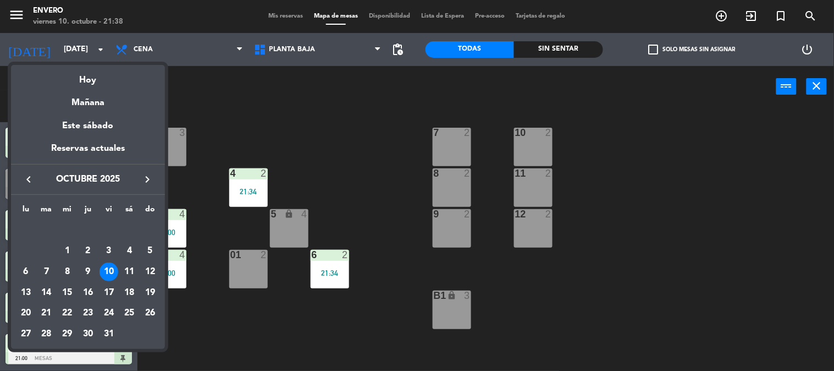
click at [127, 270] on div "11" at bounding box center [129, 271] width 19 height 19
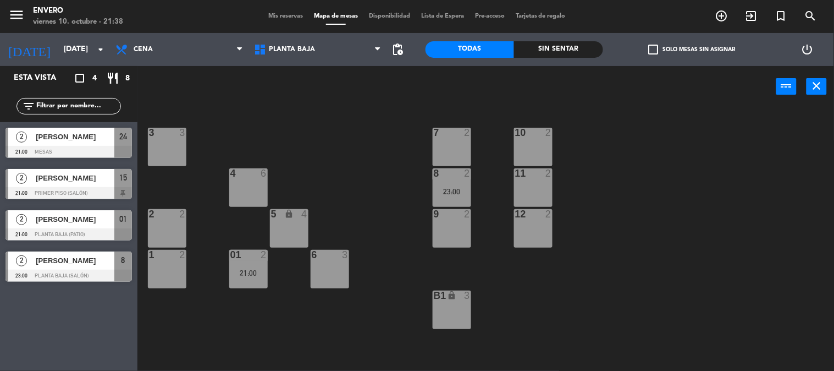
click at [172, 95] on div "power_input close" at bounding box center [456, 87] width 639 height 42
click at [78, 51] on input "[DATE]" at bounding box center [110, 50] width 104 height 20
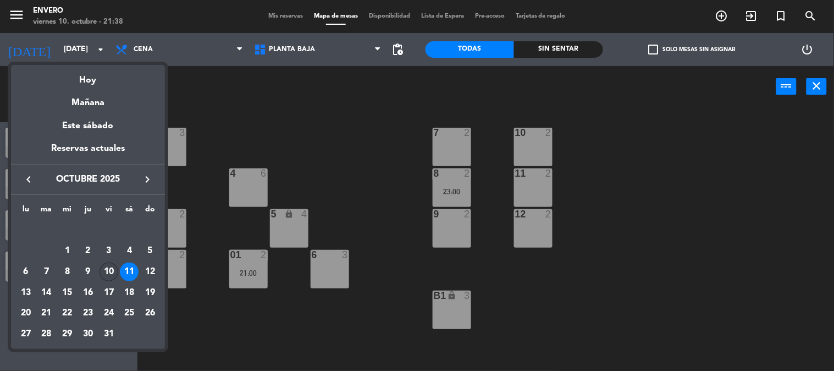
click at [111, 264] on div "10" at bounding box center [108, 271] width 19 height 19
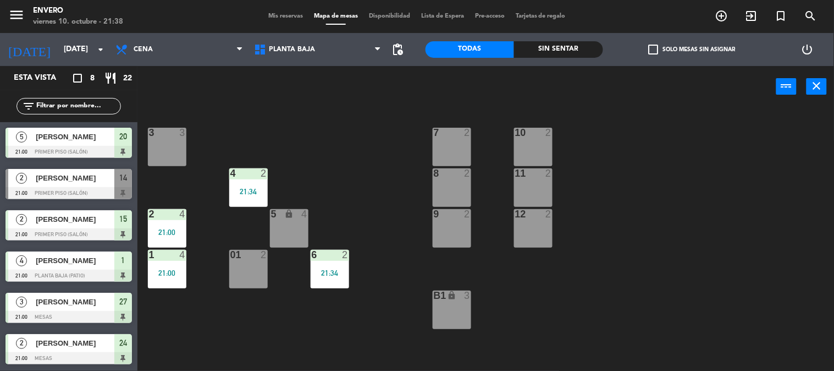
click at [326, 327] on div "3 3 7 2 10 2 4 2 21:34 8 2 11 2 2 4 21:00 5 lock 4 9 2 12 2 1 4 21:00 6 2 21:34…" at bounding box center [490, 239] width 688 height 263
click at [371, 319] on div "3 3 7 2 10 2 4 2 21:34 8 2 11 2 2 4 21:00 5 lock 4 9 2 12 2 1 4 21:00 6 2 21:34…" at bounding box center [490, 239] width 688 height 263
click at [81, 55] on input "[DATE]" at bounding box center [110, 50] width 104 height 20
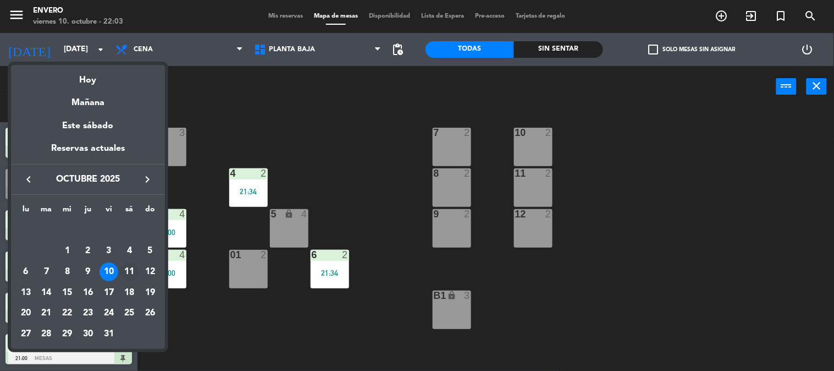
click at [126, 270] on div "11" at bounding box center [129, 271] width 19 height 19
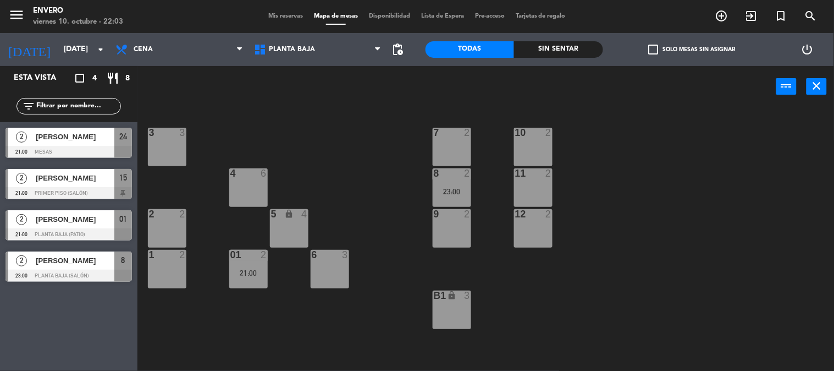
click at [73, 35] on div "[DATE] [DATE] arrow_drop_down" at bounding box center [55, 49] width 110 height 33
click at [72, 45] on input "[DATE]" at bounding box center [110, 50] width 104 height 20
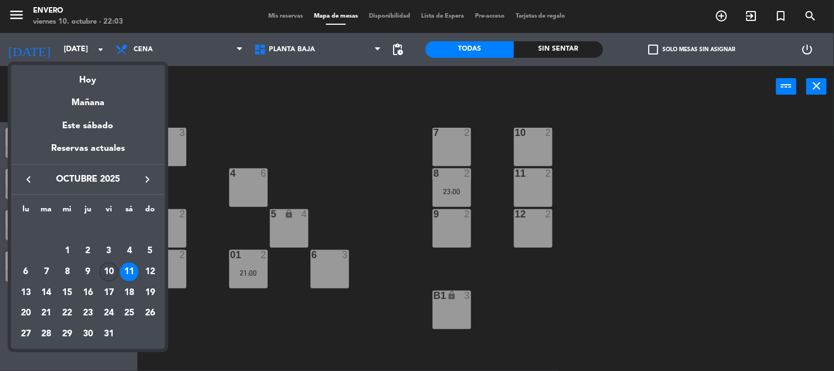
click at [118, 268] on td "10" at bounding box center [108, 271] width 21 height 21
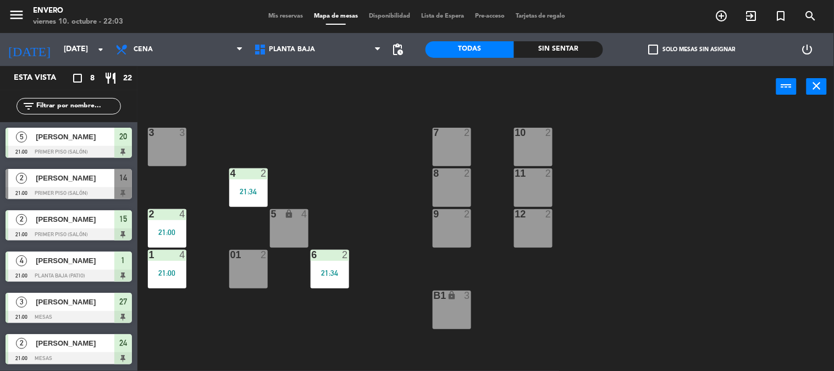
click at [388, 339] on div "3 3 7 2 10 2 4 2 21:34 8 2 11 2 2 4 21:00 5 lock 4 9 2 12 2 1 4 21:00 6 2 21:34…" at bounding box center [490, 239] width 688 height 263
click at [58, 50] on input "[DATE]" at bounding box center [110, 50] width 104 height 20
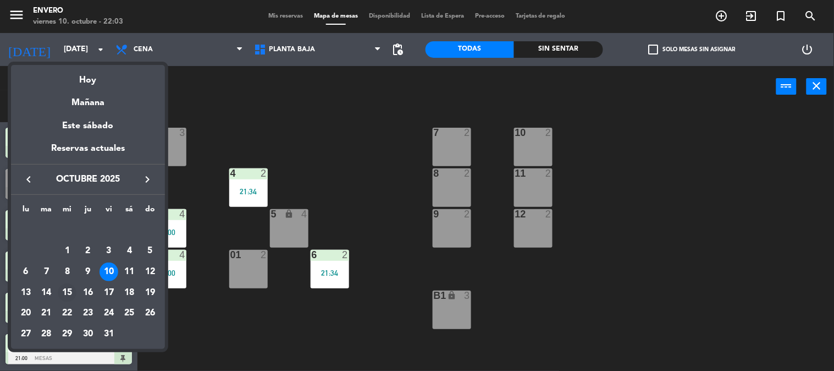
click at [67, 288] on div "15" at bounding box center [67, 292] width 19 height 19
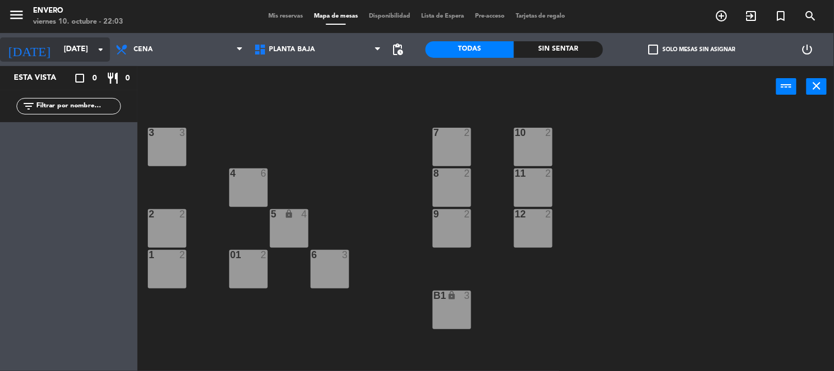
click at [67, 43] on input "[DATE]" at bounding box center [110, 50] width 104 height 20
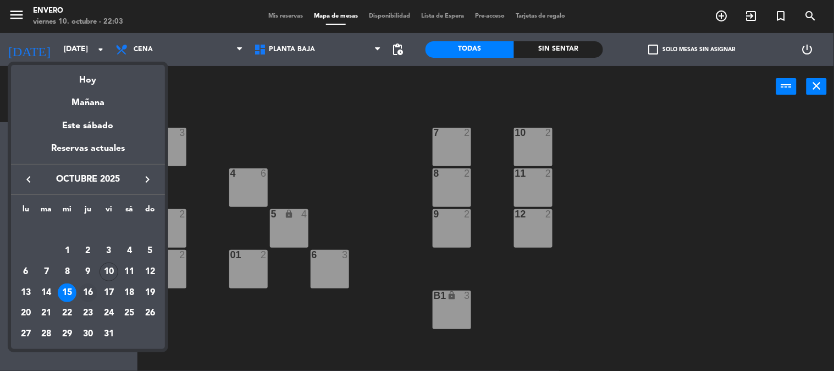
click at [86, 293] on div "16" at bounding box center [88, 292] width 19 height 19
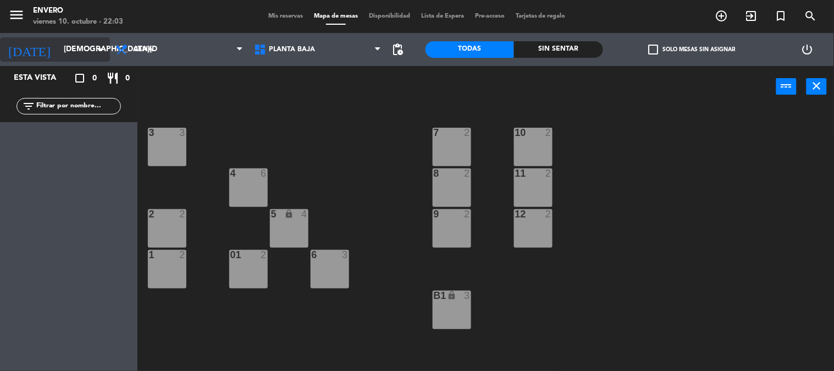
click at [68, 53] on input "[DEMOGRAPHIC_DATA][DATE]" at bounding box center [110, 50] width 104 height 20
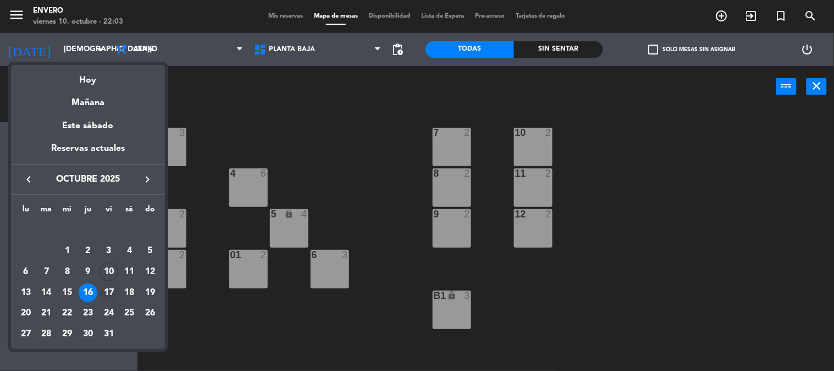
click at [108, 289] on div "17" at bounding box center [108, 292] width 19 height 19
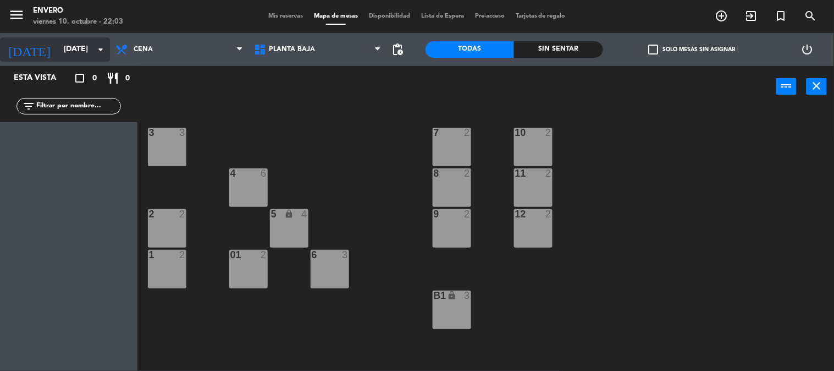
click at [58, 52] on input "[DATE]" at bounding box center [110, 50] width 104 height 20
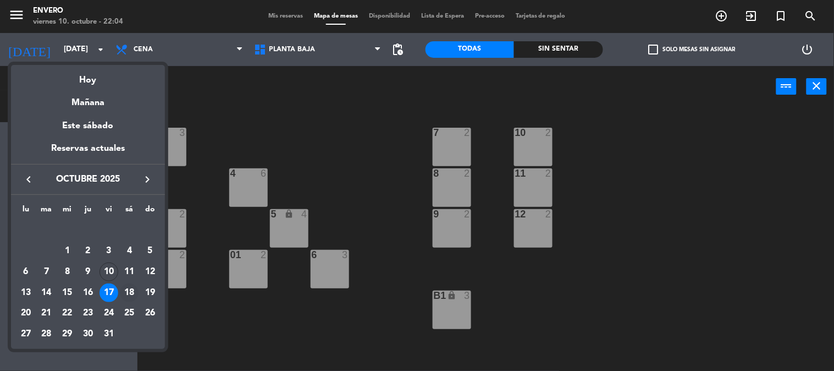
click at [126, 289] on div "18" at bounding box center [129, 292] width 19 height 19
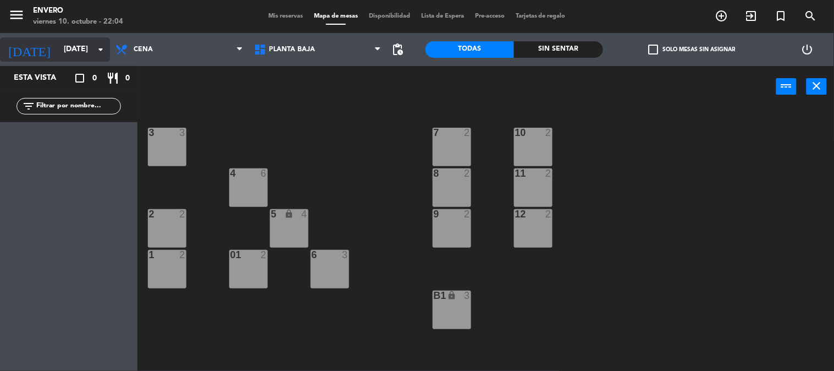
click at [81, 52] on input "[DATE]" at bounding box center [110, 50] width 104 height 20
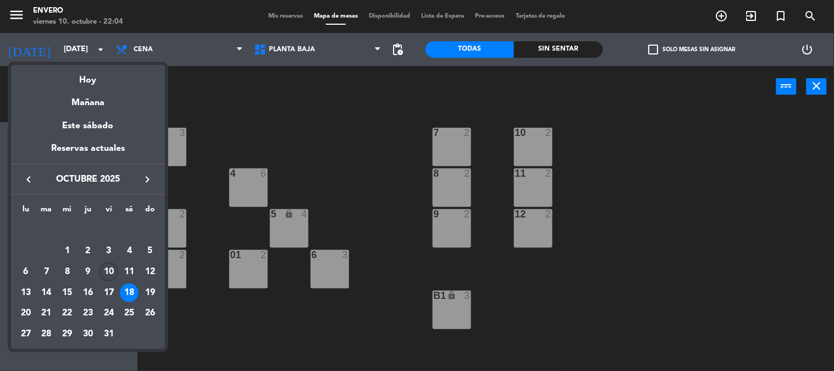
click at [108, 276] on div "10" at bounding box center [108, 271] width 19 height 19
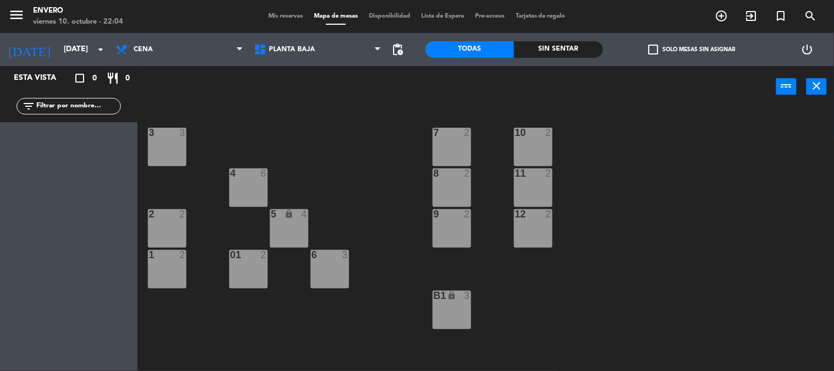
type input "[DATE]"
